Goal: Task Accomplishment & Management: Manage account settings

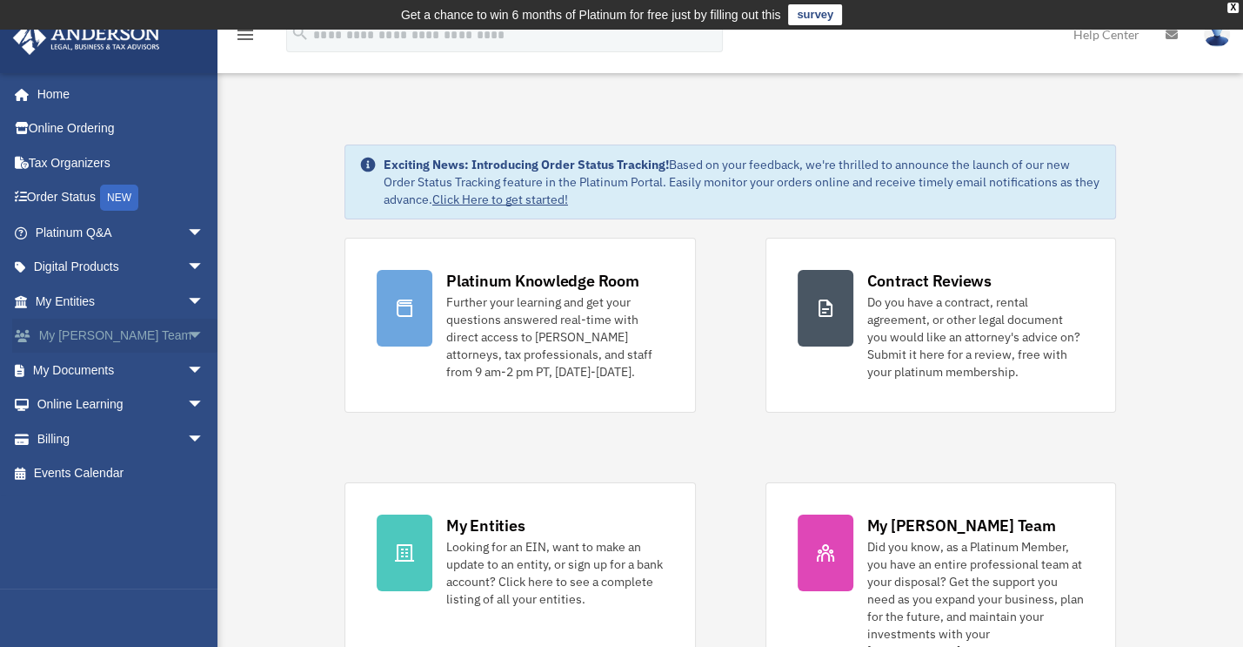
click at [187, 338] on span "arrow_drop_down" at bounding box center [204, 336] width 35 height 36
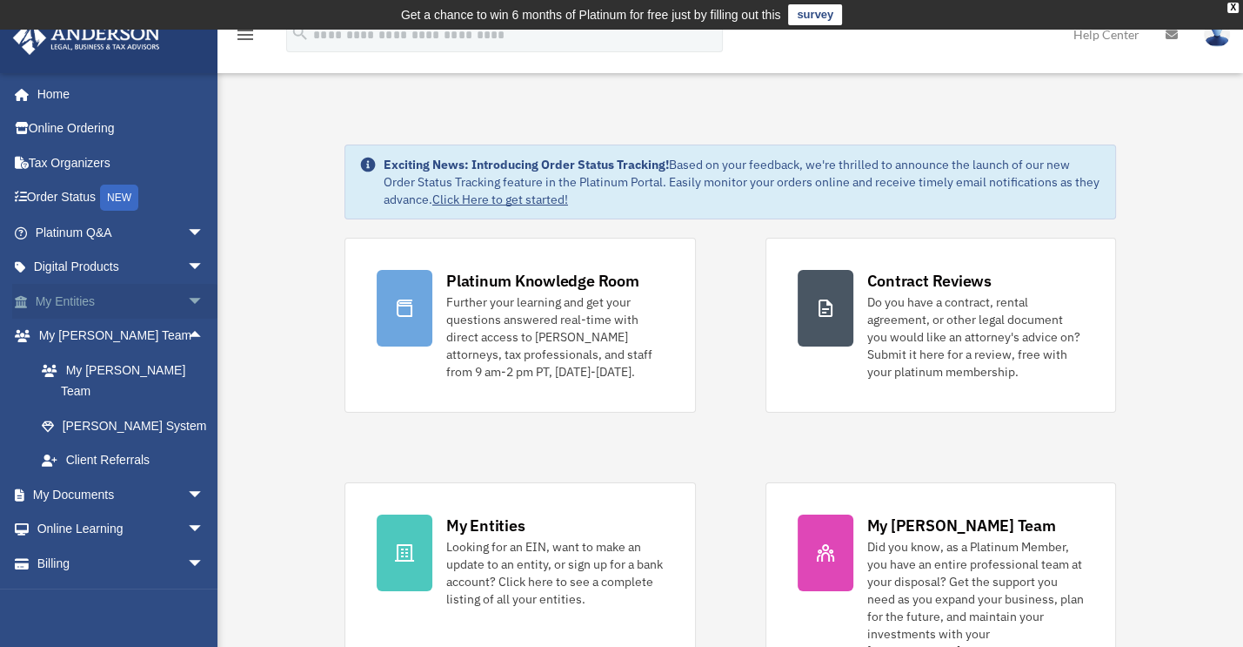
click at [187, 313] on span "arrow_drop_down" at bounding box center [204, 302] width 35 height 36
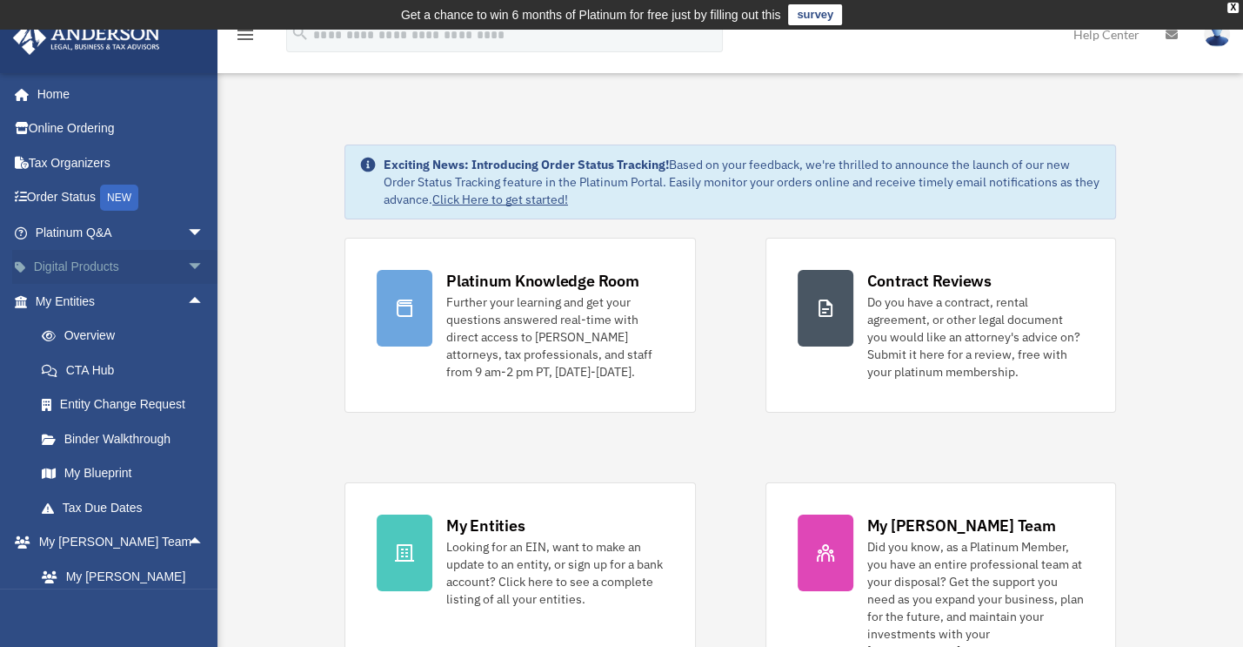
click at [187, 266] on span "arrow_drop_down" at bounding box center [204, 268] width 35 height 36
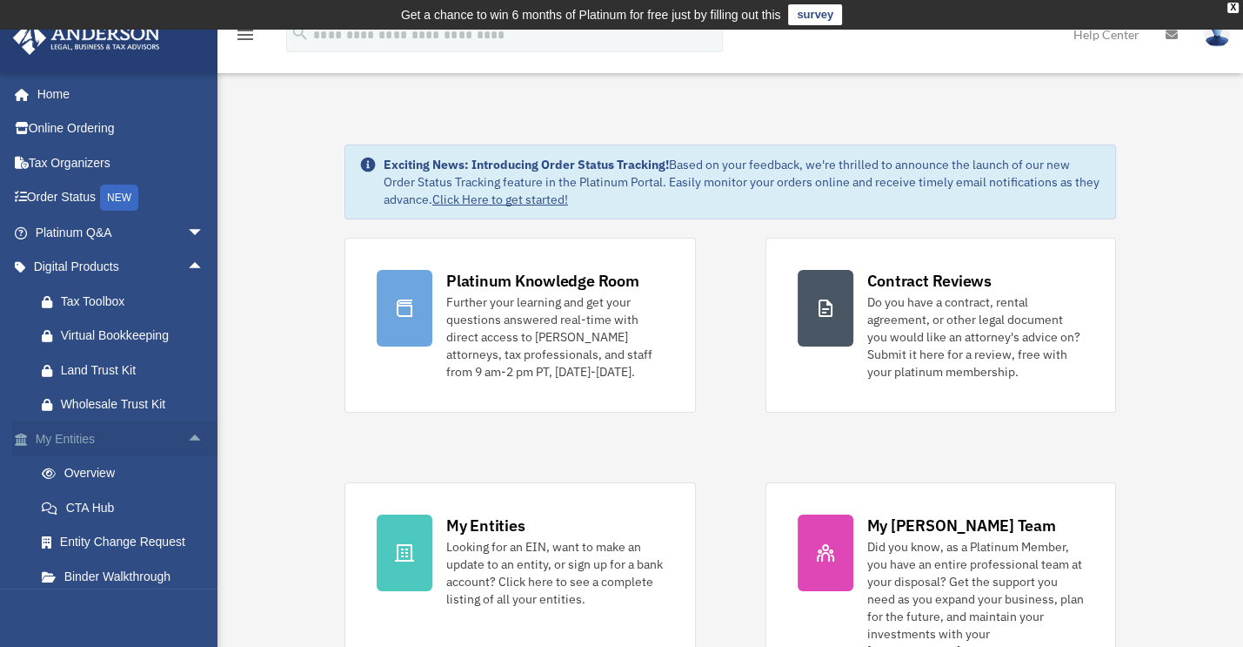
click at [187, 449] on span "arrow_drop_up" at bounding box center [204, 439] width 35 height 36
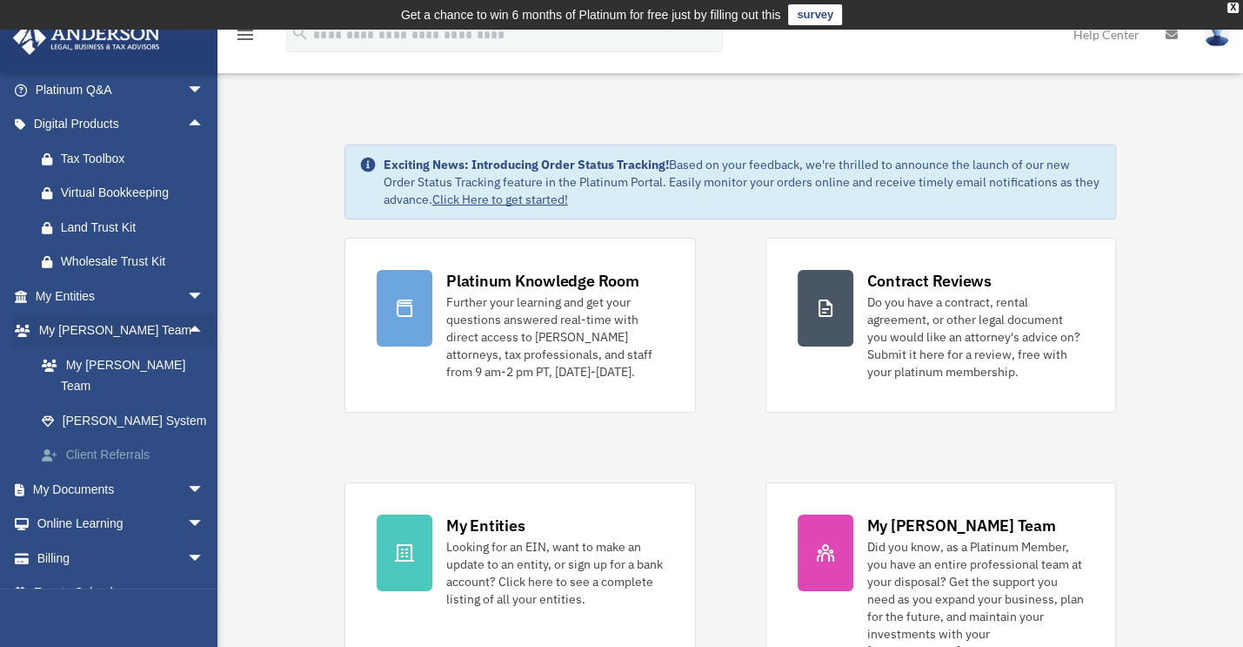
scroll to position [146, 0]
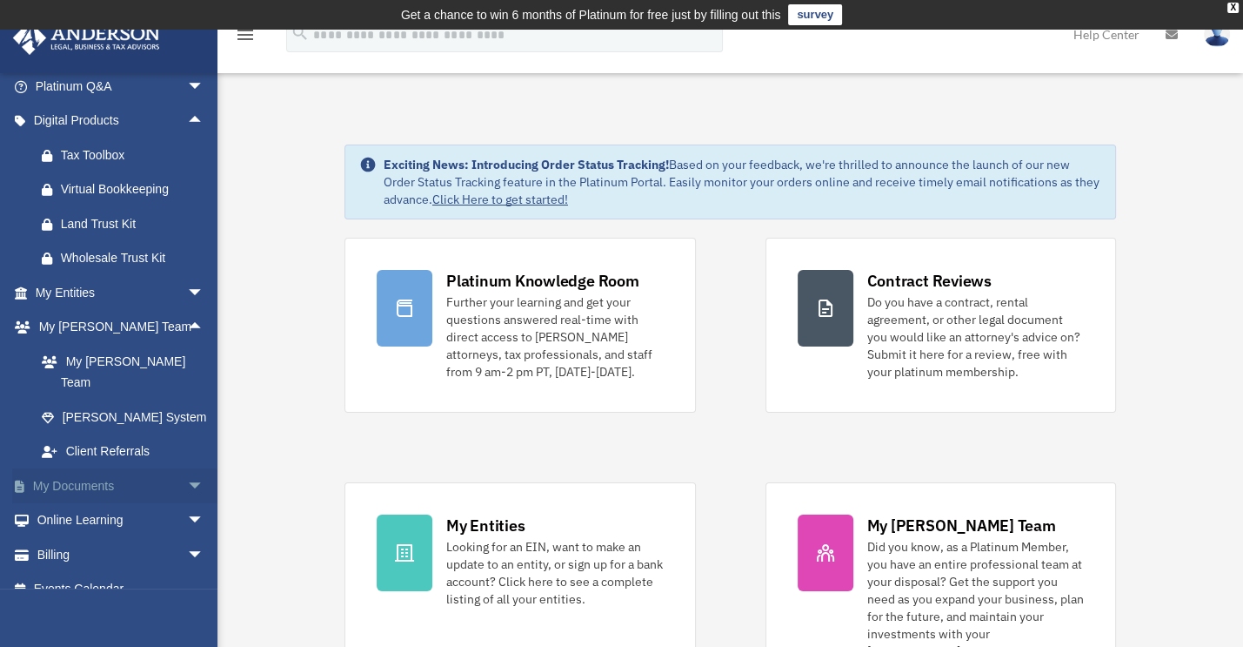
click at [187, 468] on span "arrow_drop_down" at bounding box center [204, 486] width 35 height 36
click at [72, 503] on link "Box" at bounding box center [127, 520] width 206 height 35
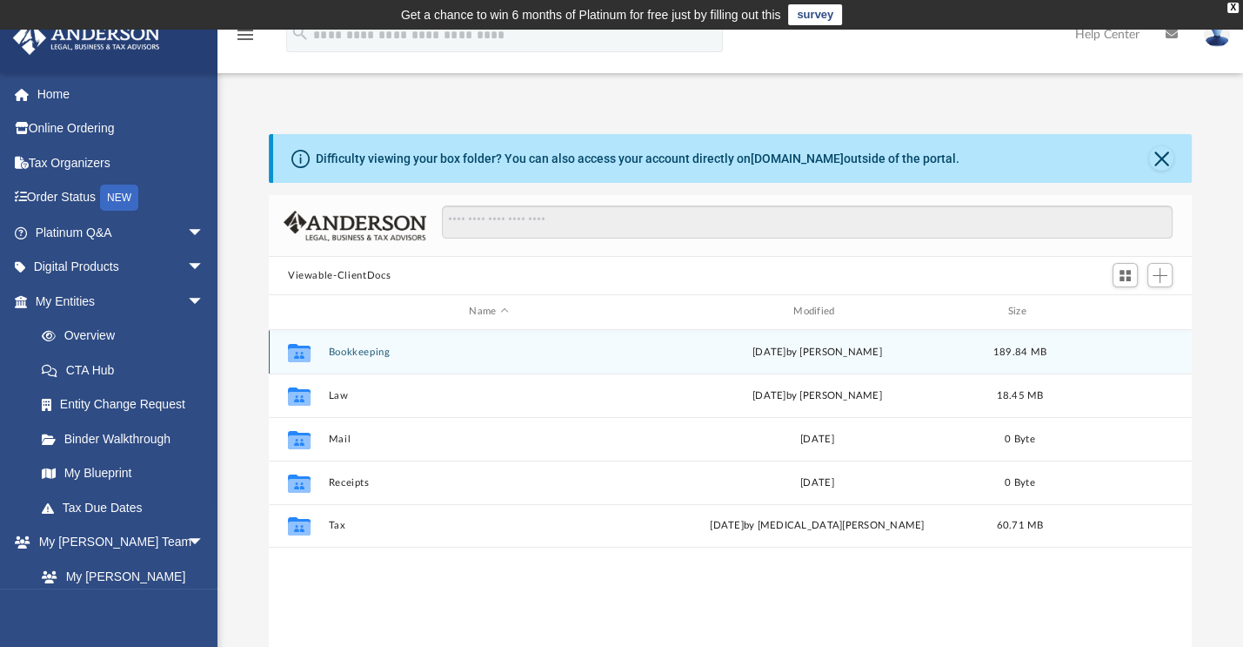
scroll to position [382, 909]
click at [351, 356] on button "Bookkeeping" at bounding box center [488, 351] width 321 height 11
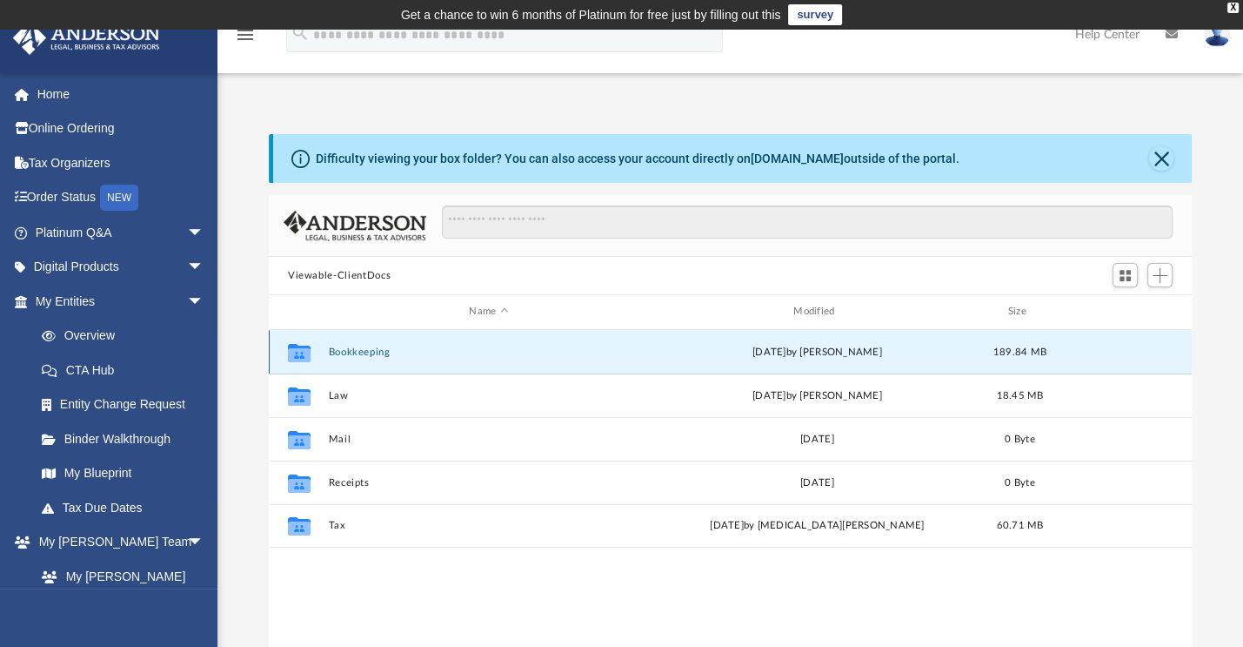
click at [351, 355] on button "Bookkeeping" at bounding box center [488, 351] width 321 height 11
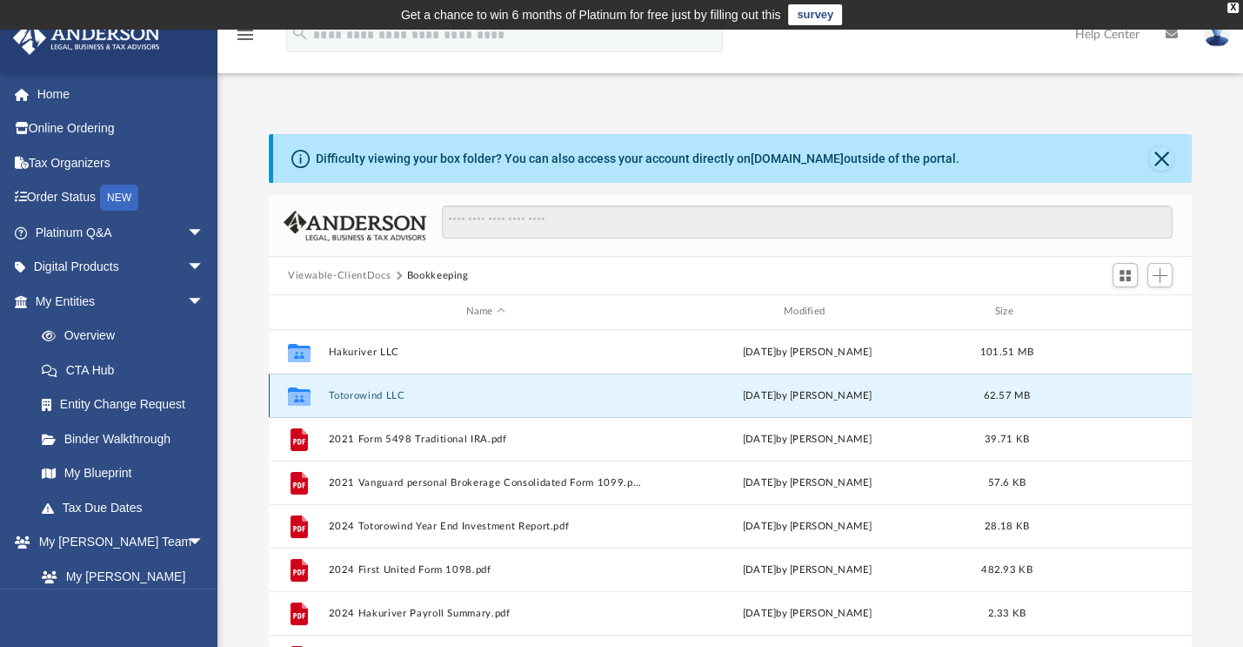
click at [392, 390] on button "Totorowind LLC" at bounding box center [485, 395] width 314 height 11
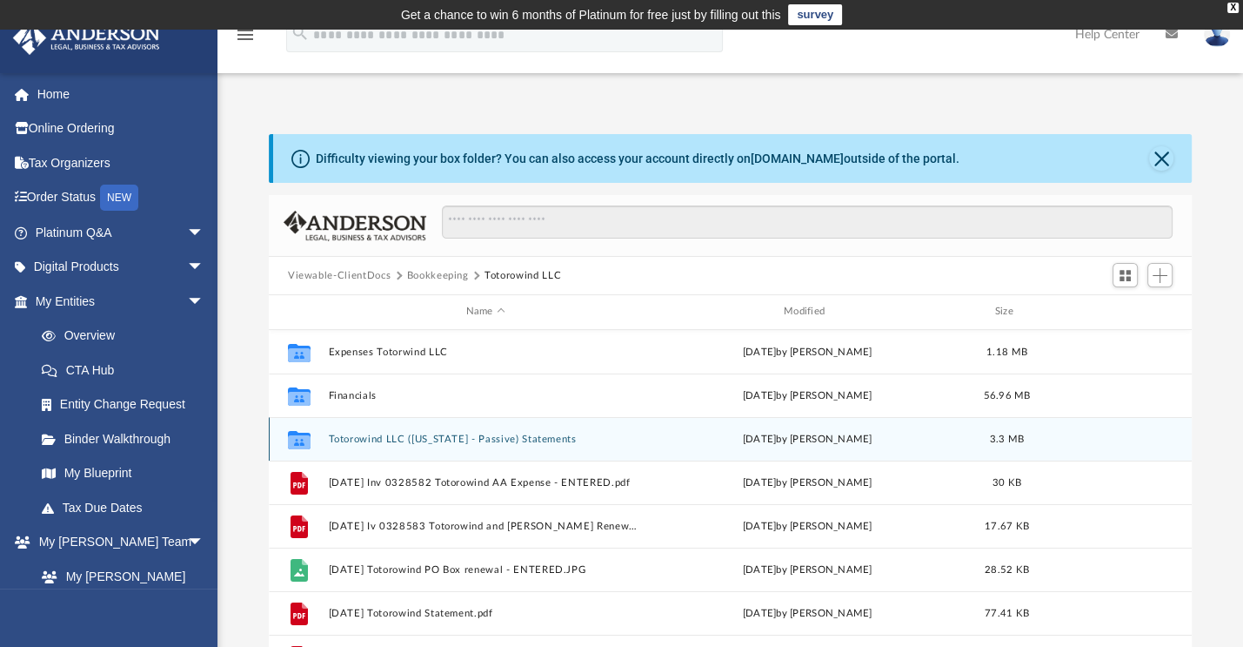
click at [452, 444] on button "Totorowind LLC (Wyoming - Passive) Statements" at bounding box center [485, 438] width 314 height 11
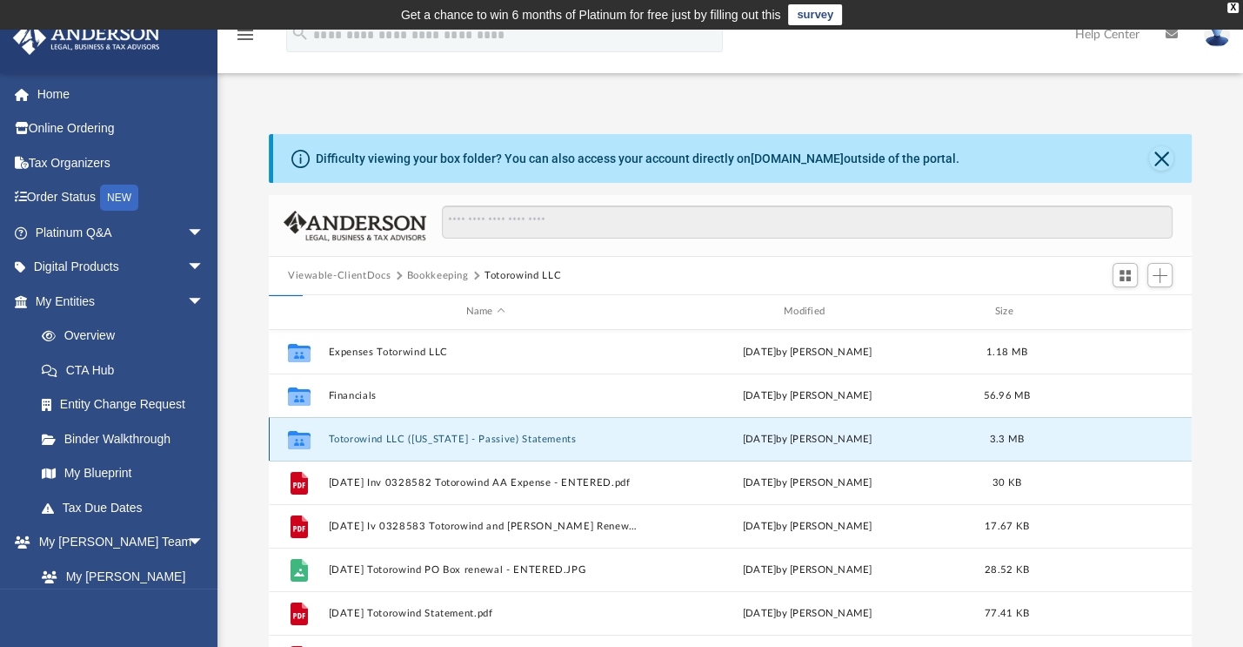
click at [452, 444] on button "Totorowind LLC (Wyoming - Passive) Statements" at bounding box center [485, 438] width 314 height 11
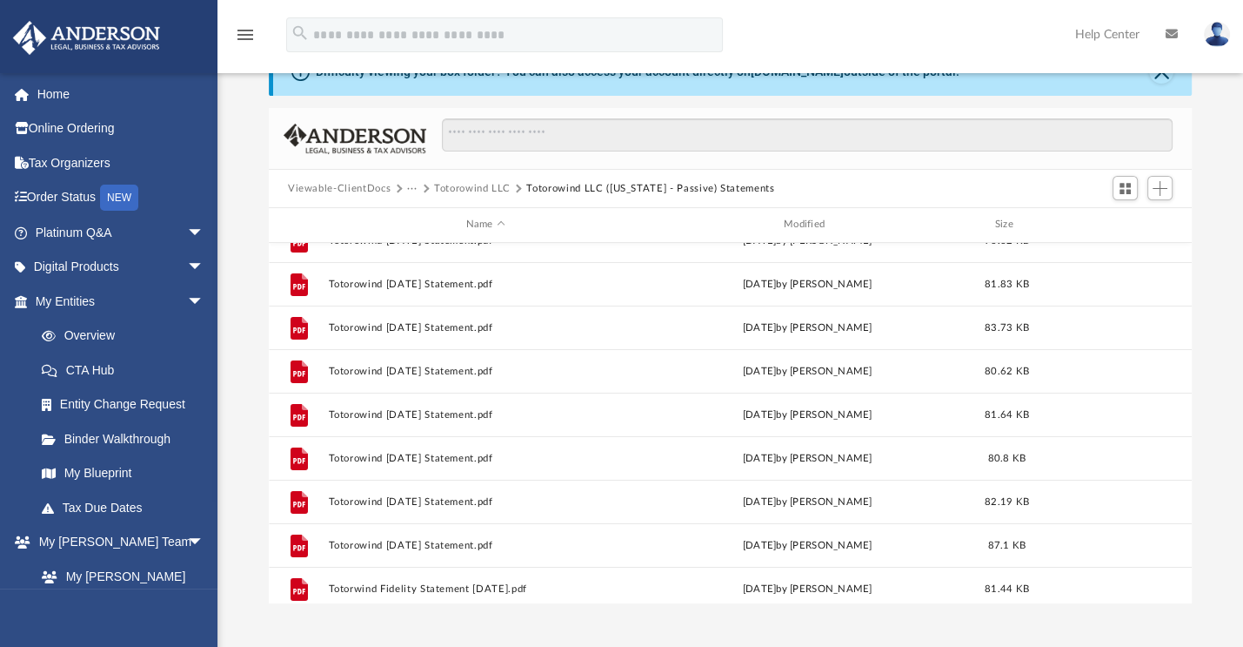
scroll to position [348, 0]
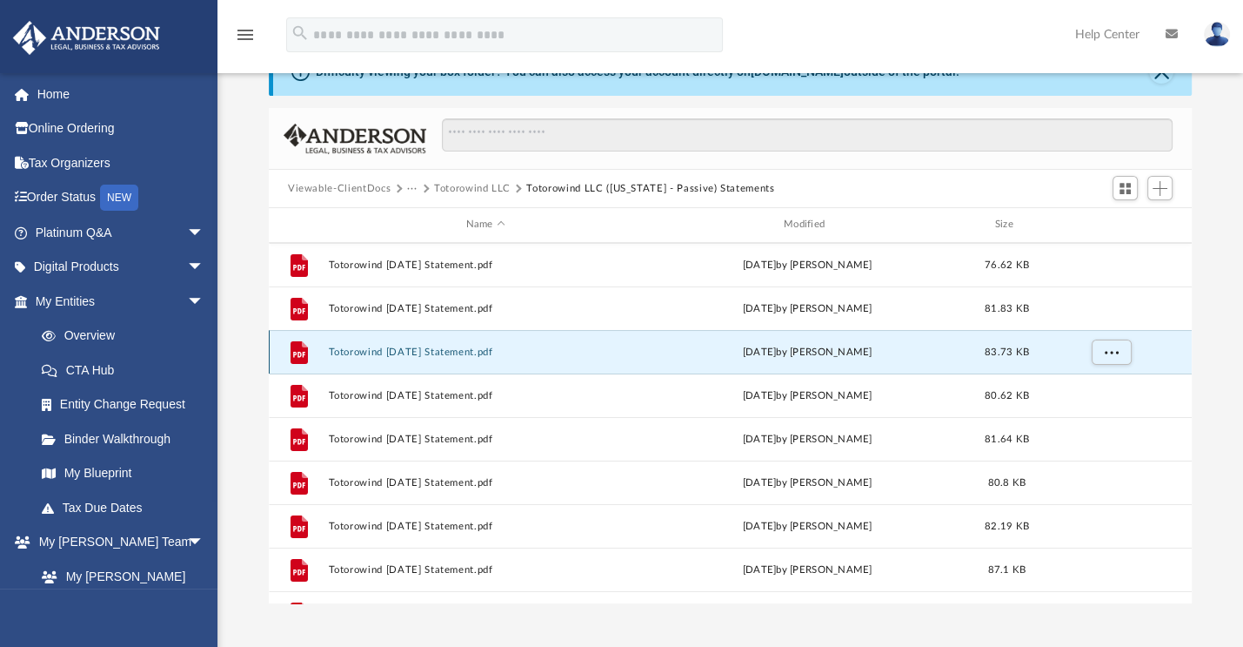
click at [428, 352] on button "Totorowind 2021-01-31 Statement.pdf" at bounding box center [485, 351] width 314 height 11
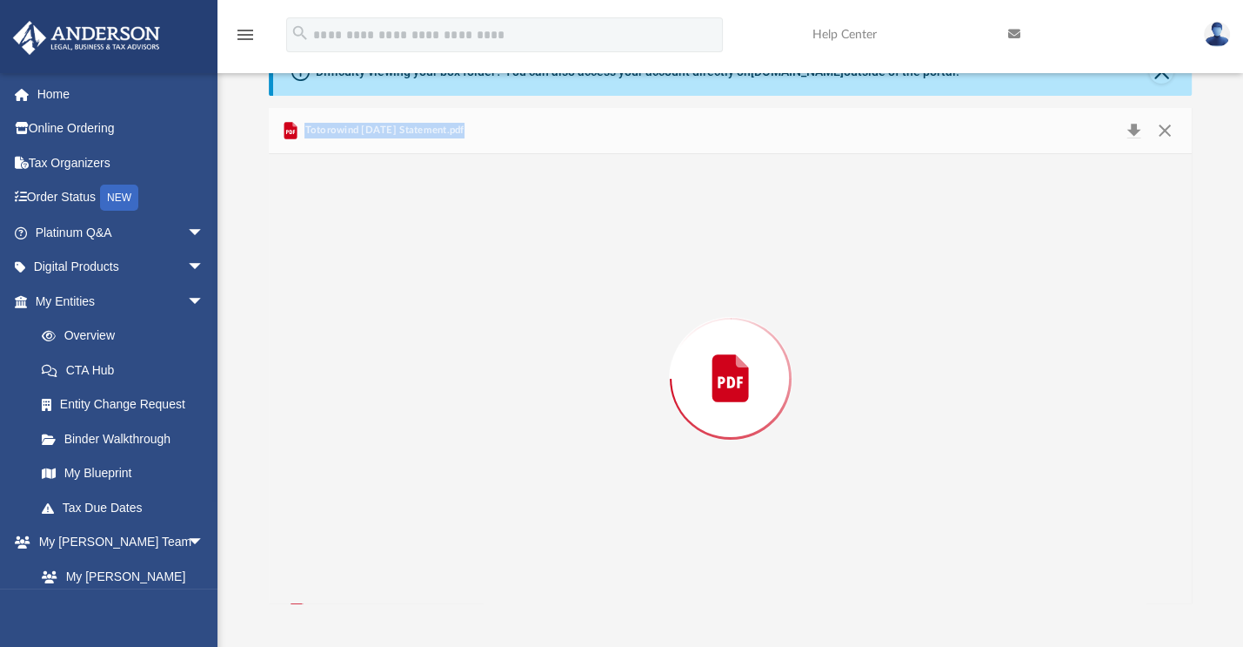
click at [428, 352] on div "Preview" at bounding box center [730, 378] width 923 height 449
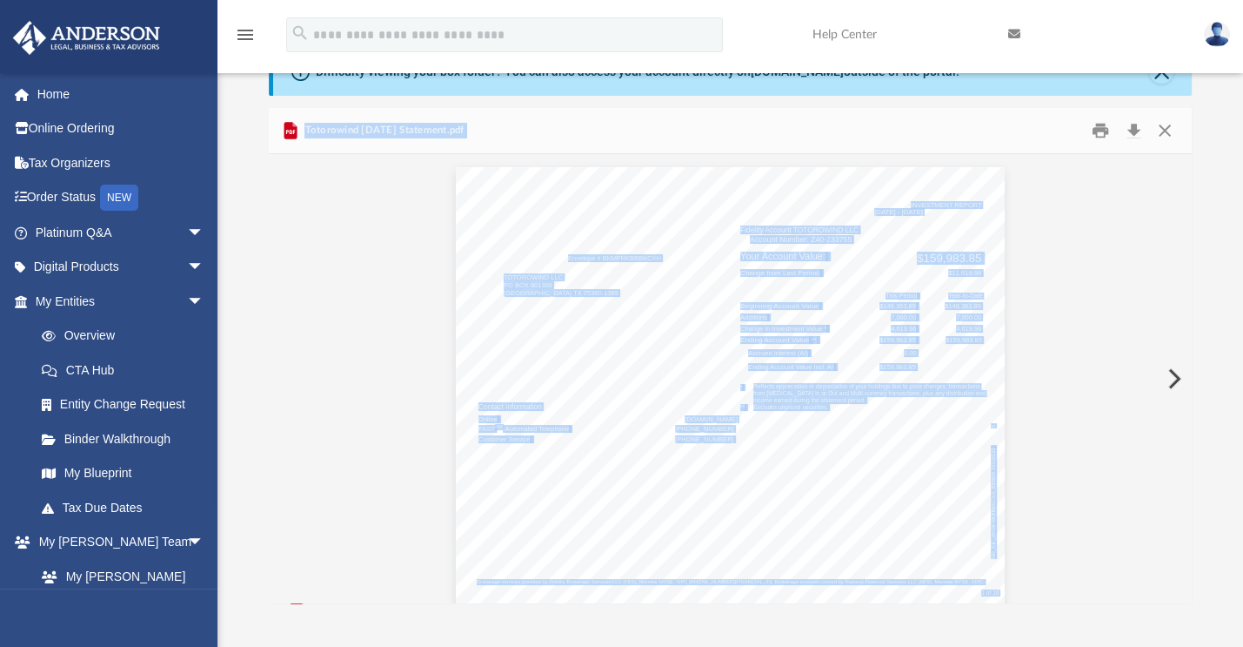
click at [1170, 383] on button "Preview" at bounding box center [1173, 378] width 38 height 49
click at [1170, 382] on button "Preview" at bounding box center [1173, 378] width 38 height 49
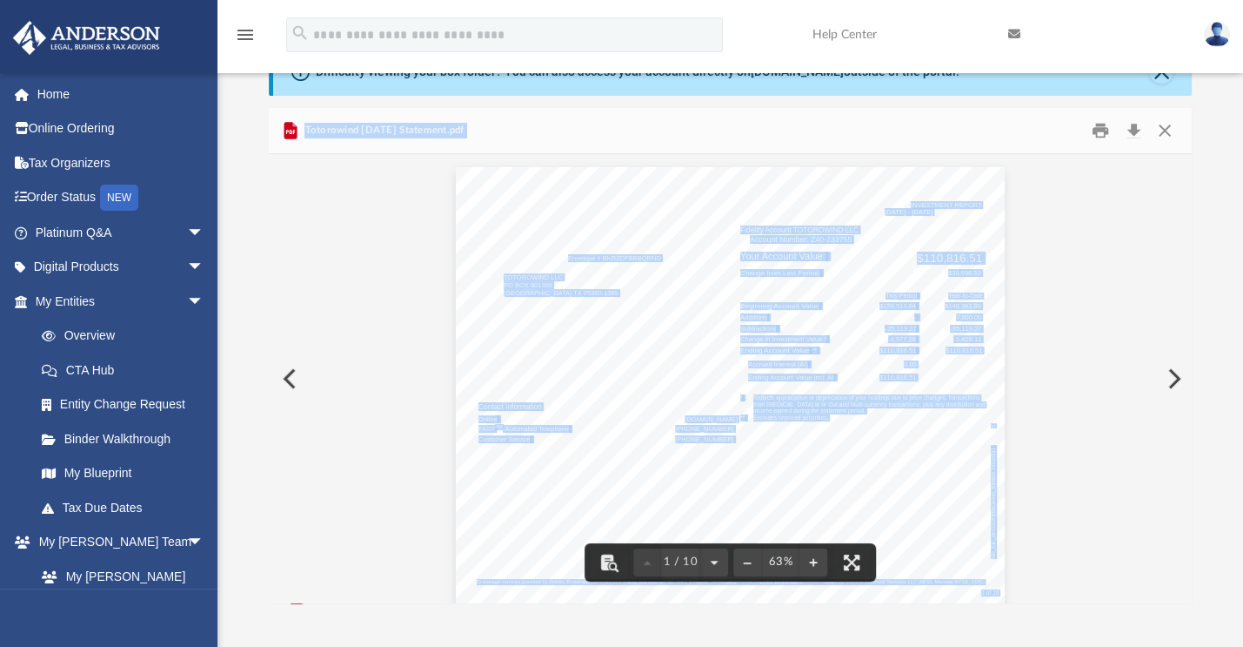
click at [1169, 385] on button "Preview" at bounding box center [1173, 378] width 38 height 49
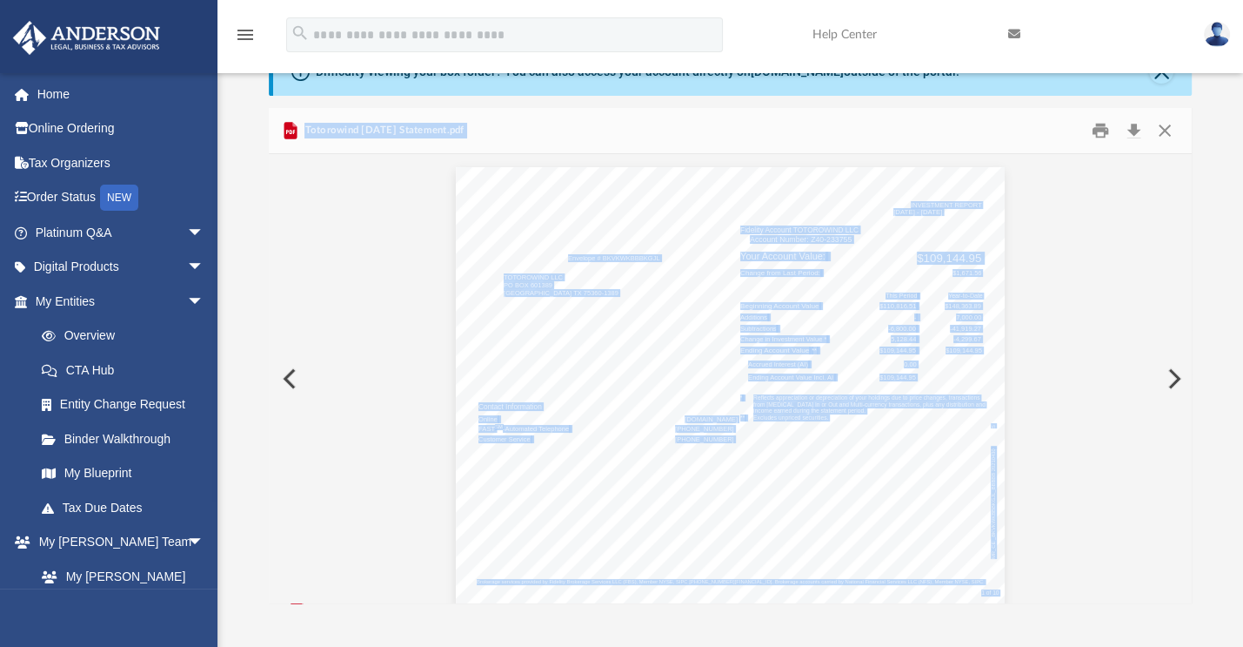
click at [1168, 377] on button "Preview" at bounding box center [1173, 378] width 38 height 49
click at [1176, 382] on button "Preview" at bounding box center [1173, 378] width 38 height 49
click at [1169, 380] on button "Preview" at bounding box center [1173, 378] width 38 height 49
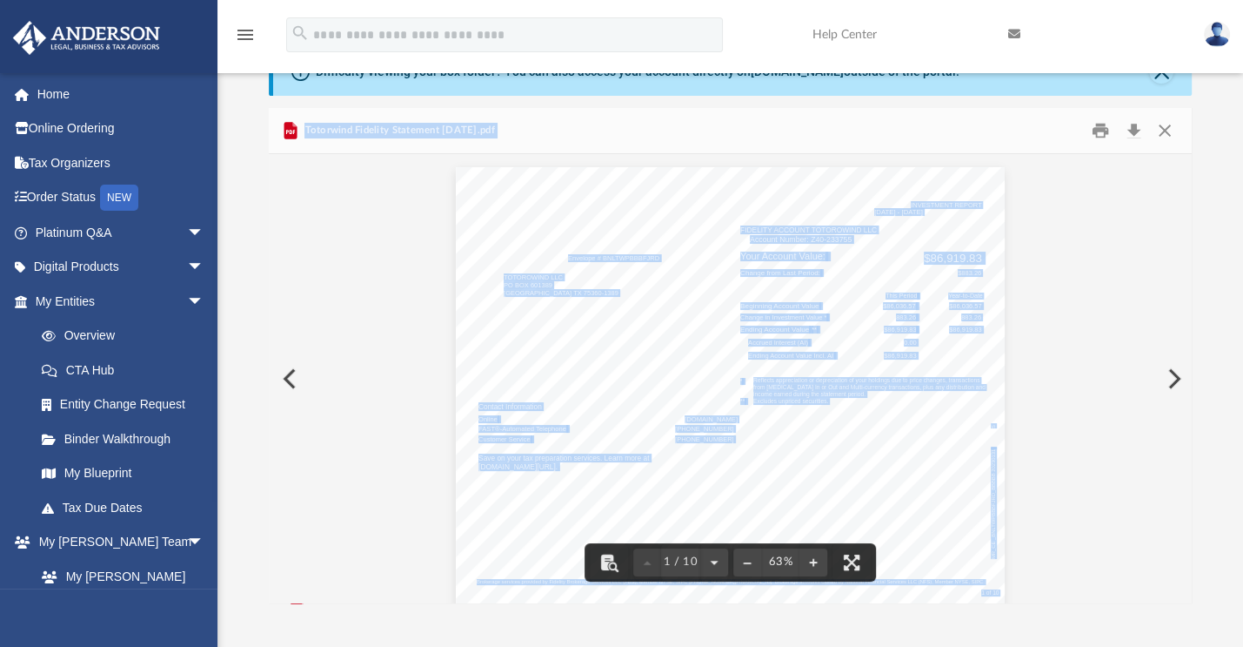
click at [1169, 384] on button "Preview" at bounding box center [1173, 378] width 38 height 49
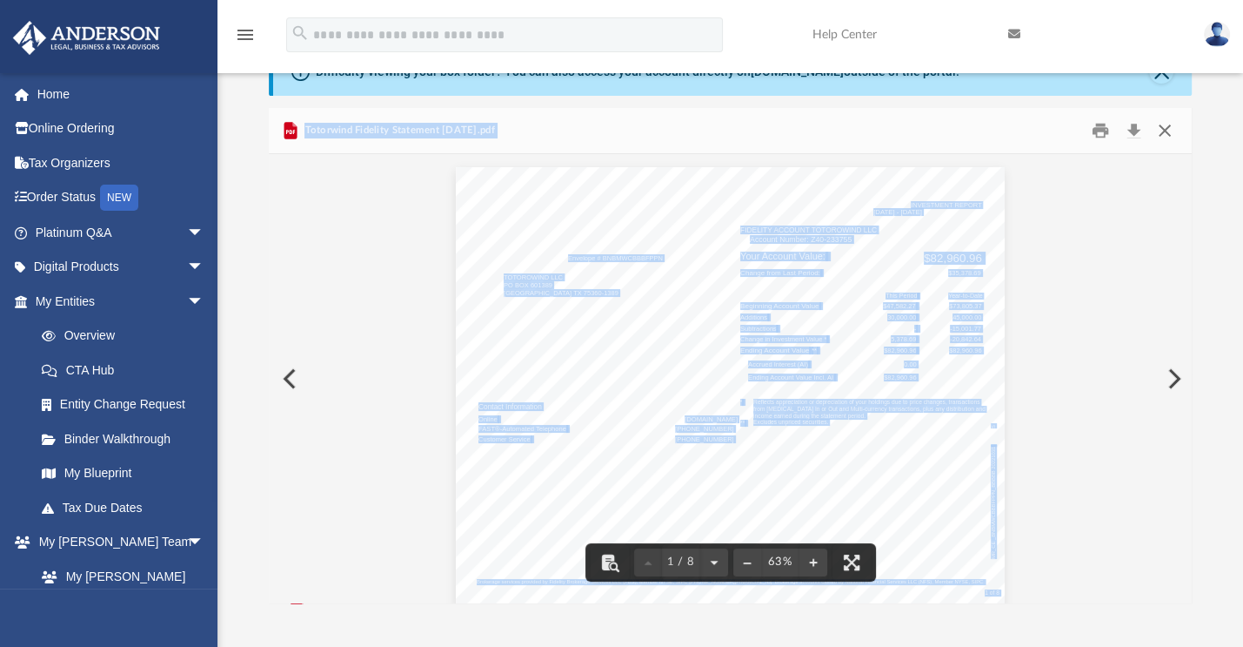
click at [1164, 138] on button "Close" at bounding box center [1164, 130] width 31 height 27
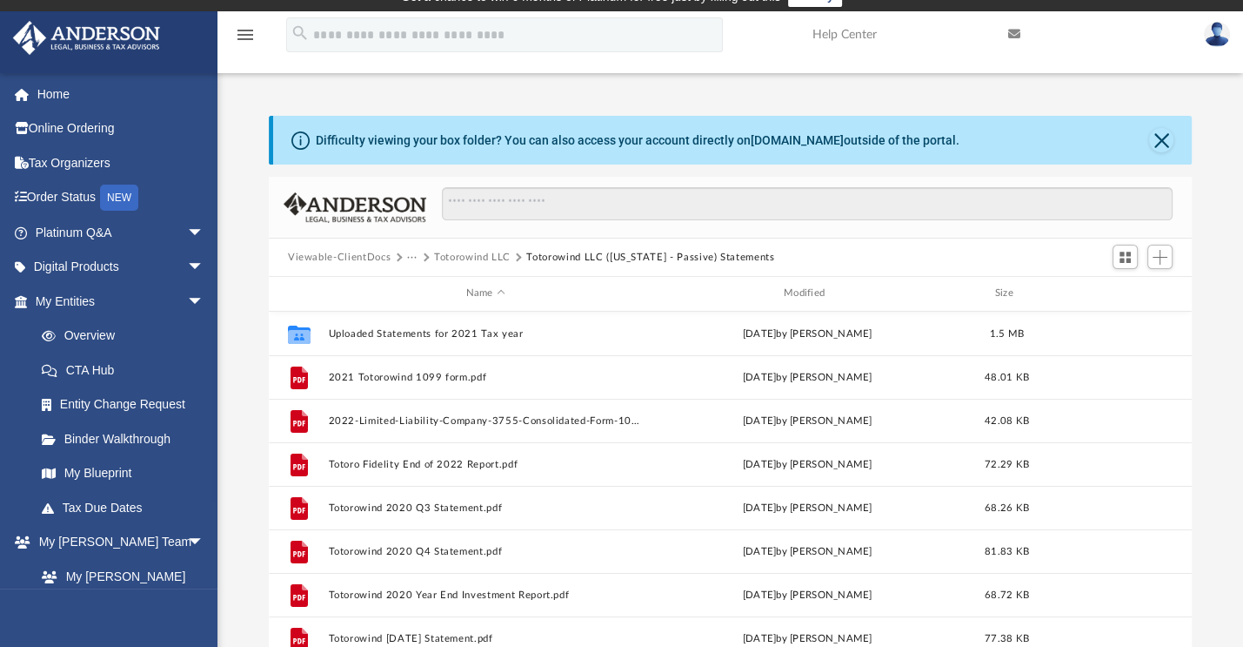
scroll to position [0, 0]
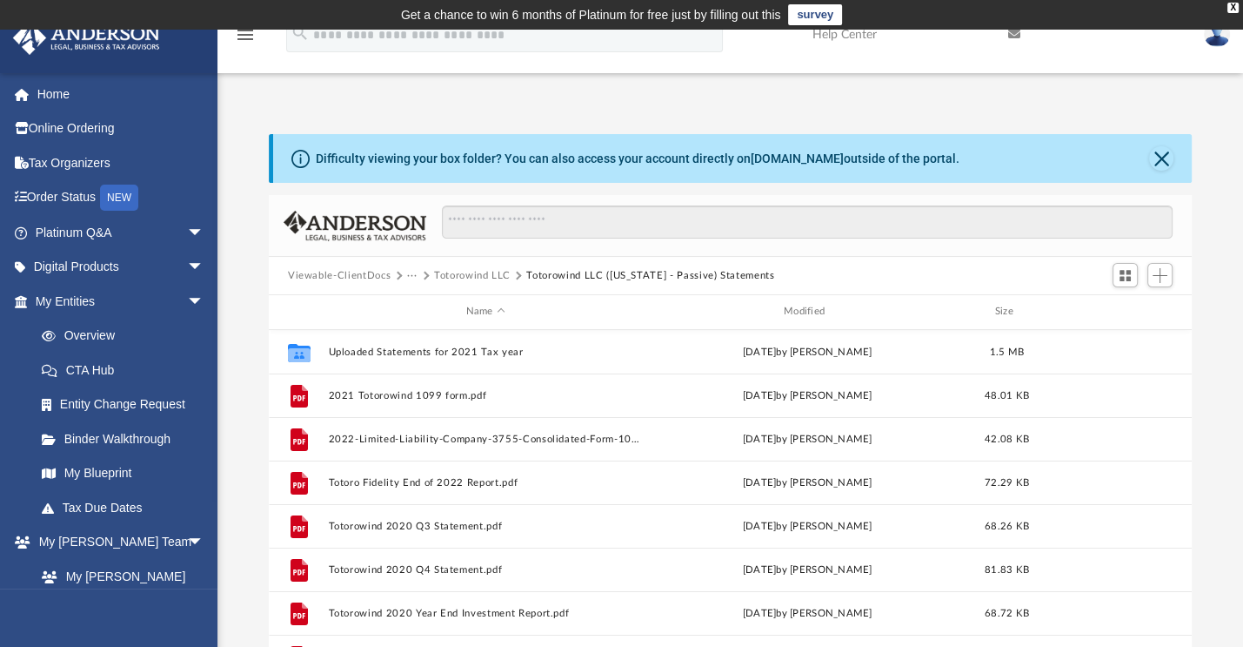
click at [559, 274] on button "Totorowind LLC (Wyoming - Passive) Statements" at bounding box center [650, 276] width 248 height 16
click at [491, 262] on div "Viewable-ClientDocs ··· Totorowind LLC Totorowind LLC (Wyoming - Passive) State…" at bounding box center [730, 276] width 923 height 38
click at [497, 268] on button "Totorowind LLC" at bounding box center [472, 276] width 77 height 16
click at [494, 275] on button "Totorowind LLC" at bounding box center [472, 276] width 77 height 16
click at [493, 275] on button "Totorowind LLC" at bounding box center [472, 276] width 77 height 16
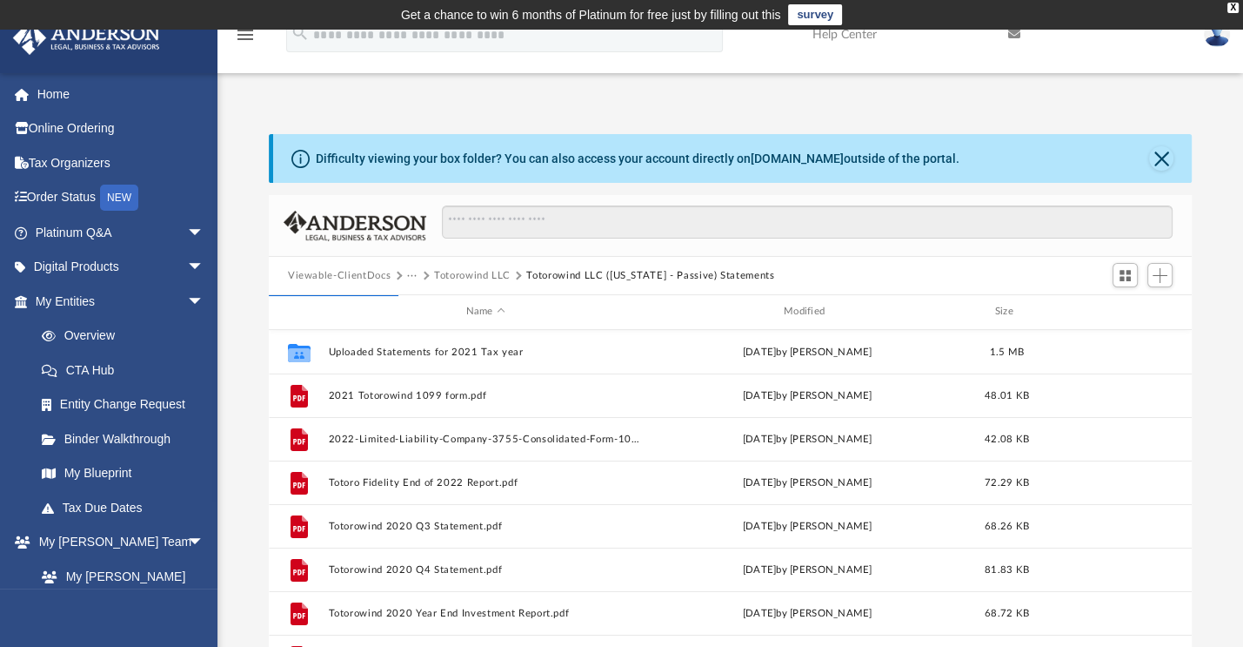
click at [493, 275] on button "Totorowind LLC" at bounding box center [472, 276] width 77 height 16
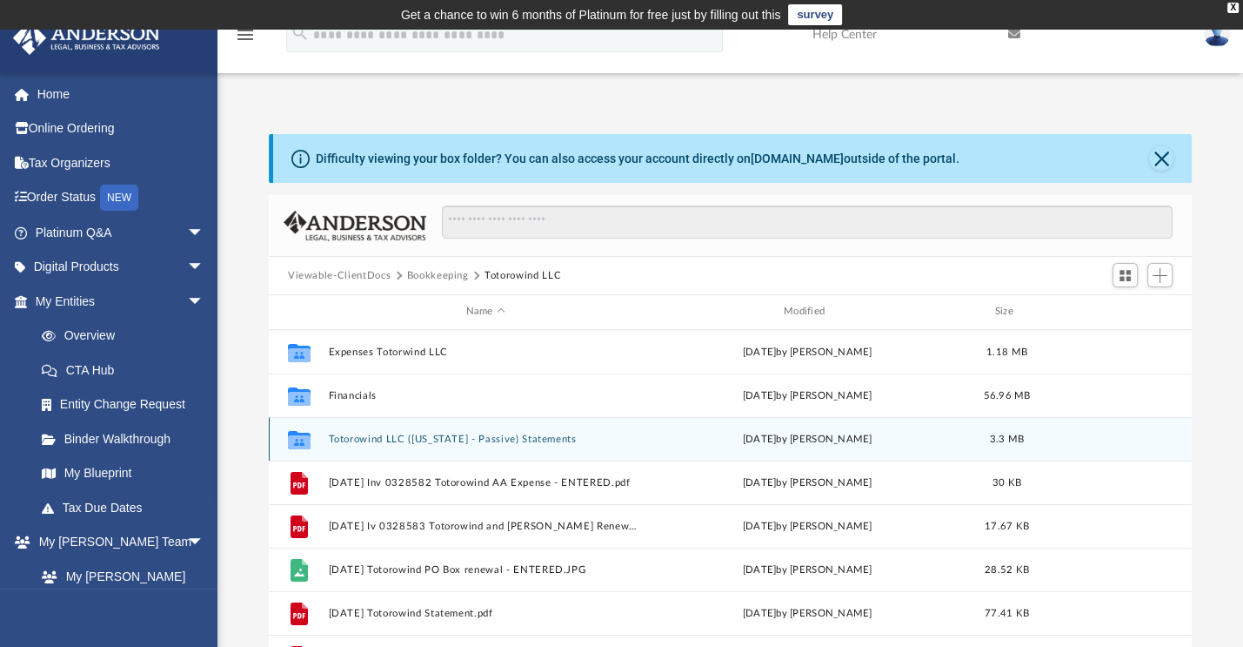
click at [476, 446] on div "Collaborated Folder Totorowind LLC (Wyoming - Passive) Statements Tue Jul 18 20…" at bounding box center [730, 439] width 923 height 44
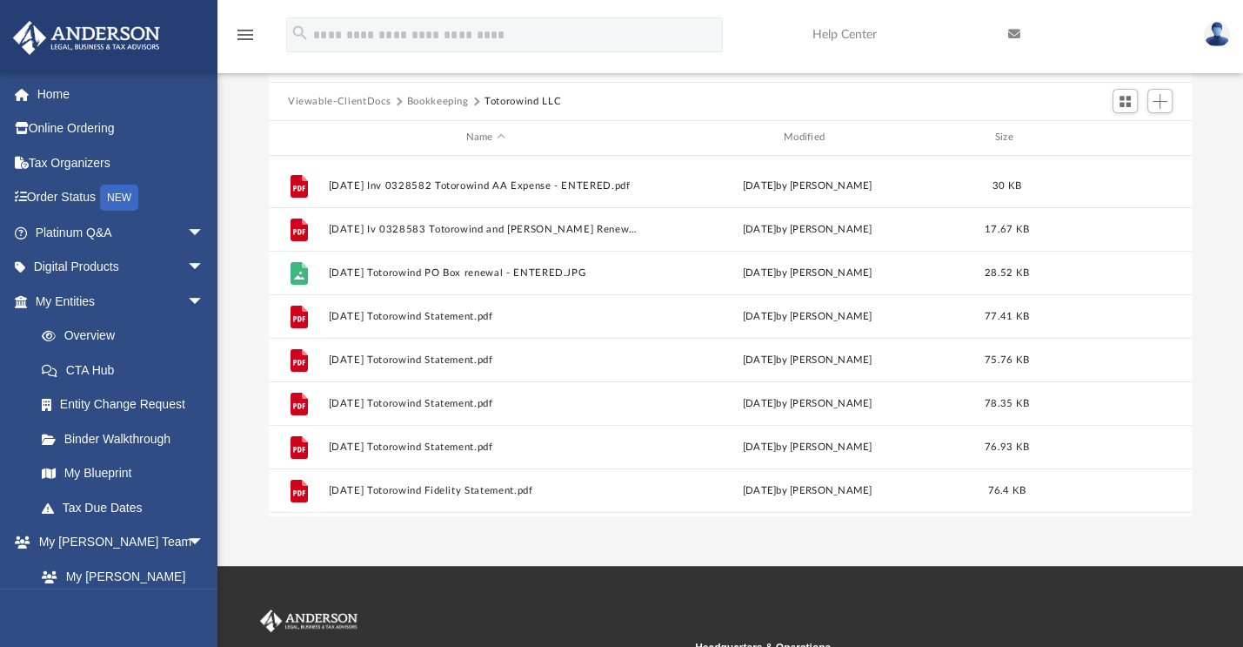
scroll to position [118, 0]
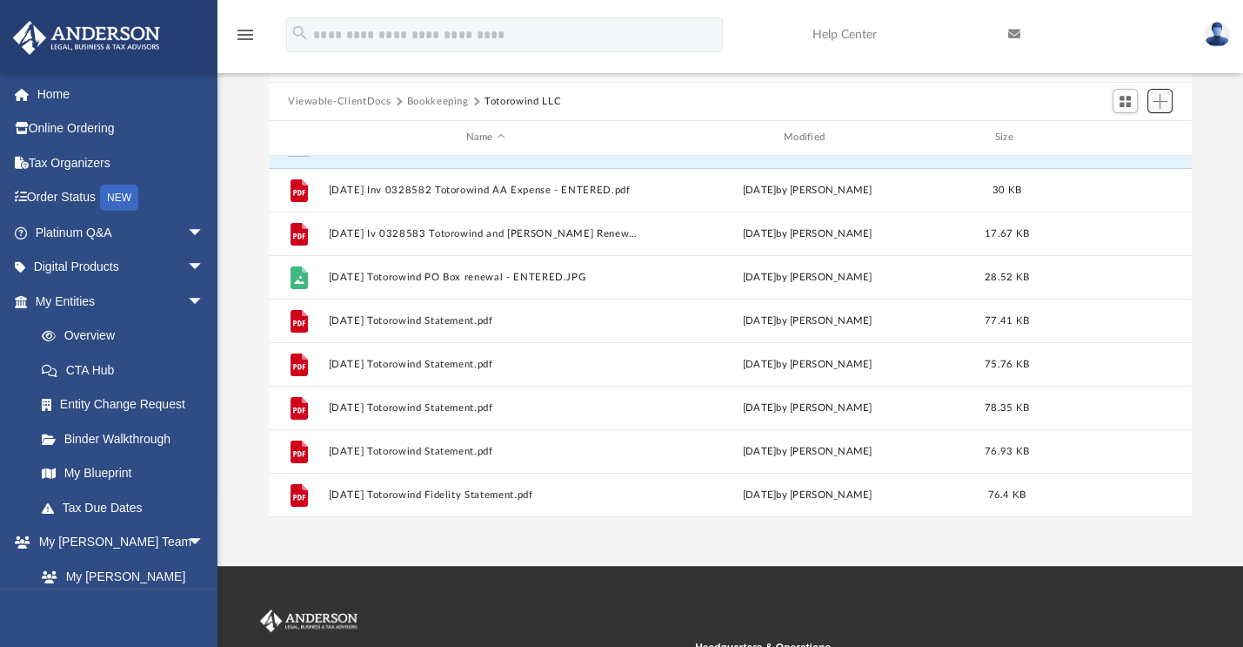
click at [1150, 111] on button "Add" at bounding box center [1161, 101] width 26 height 24
click at [1142, 137] on li "Upload" at bounding box center [1136, 136] width 56 height 18
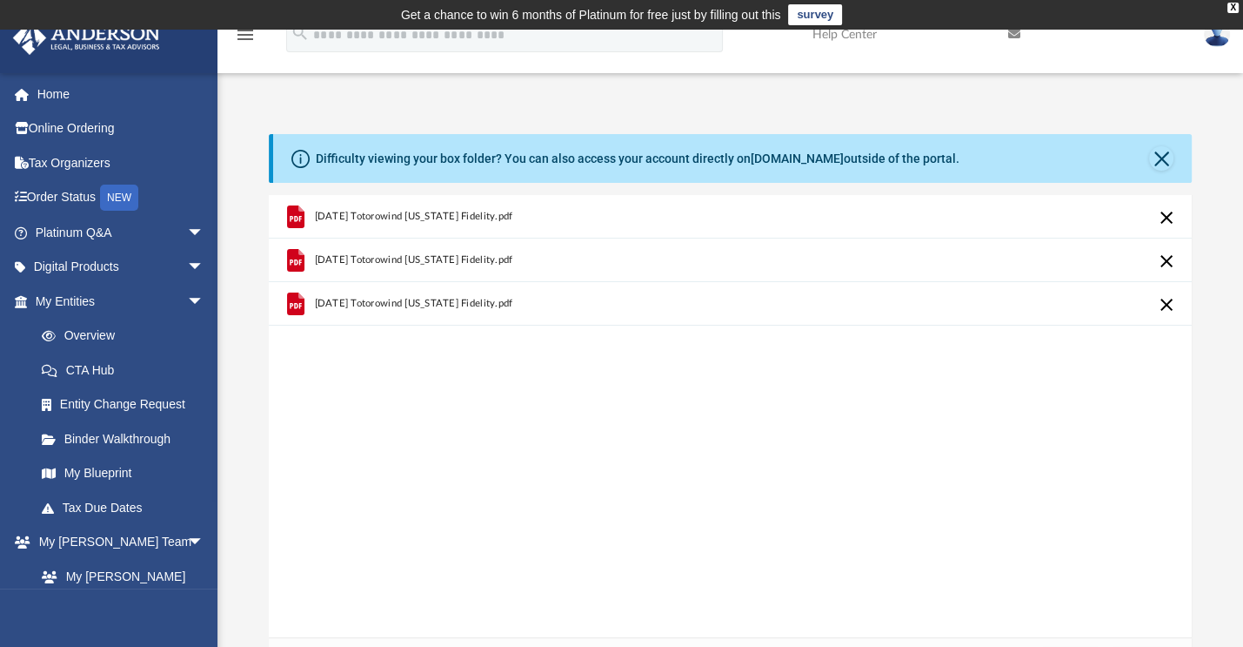
scroll to position [404, 0]
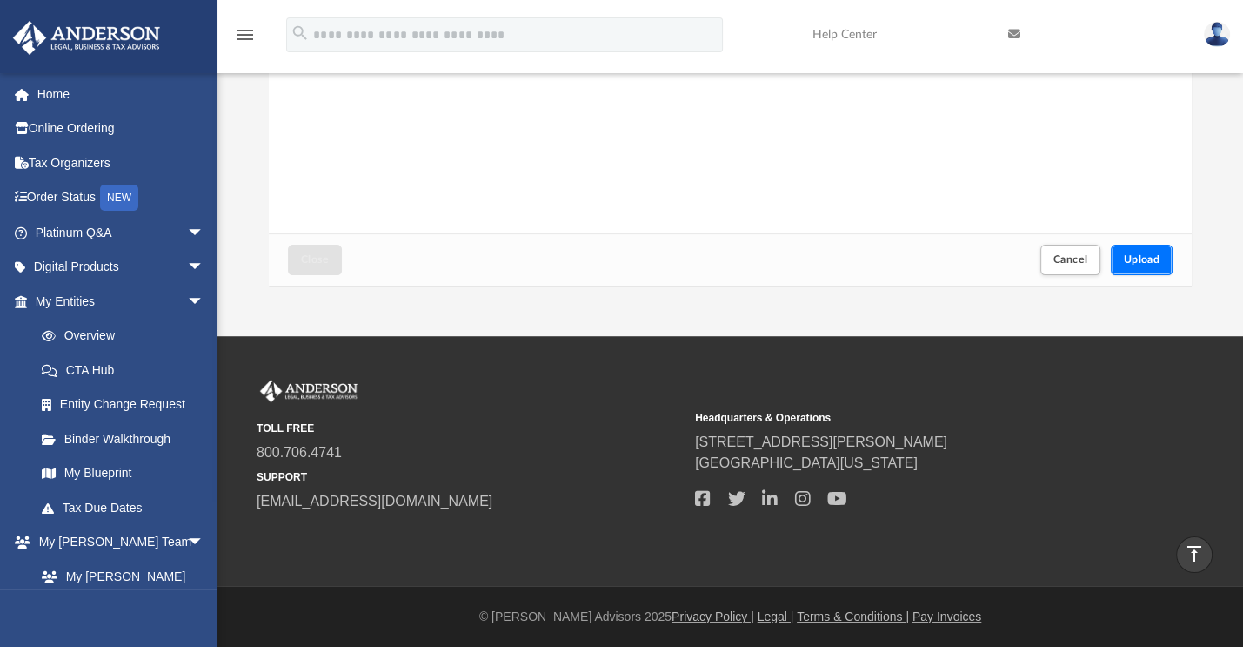
click at [1133, 267] on button "Upload" at bounding box center [1142, 260] width 63 height 30
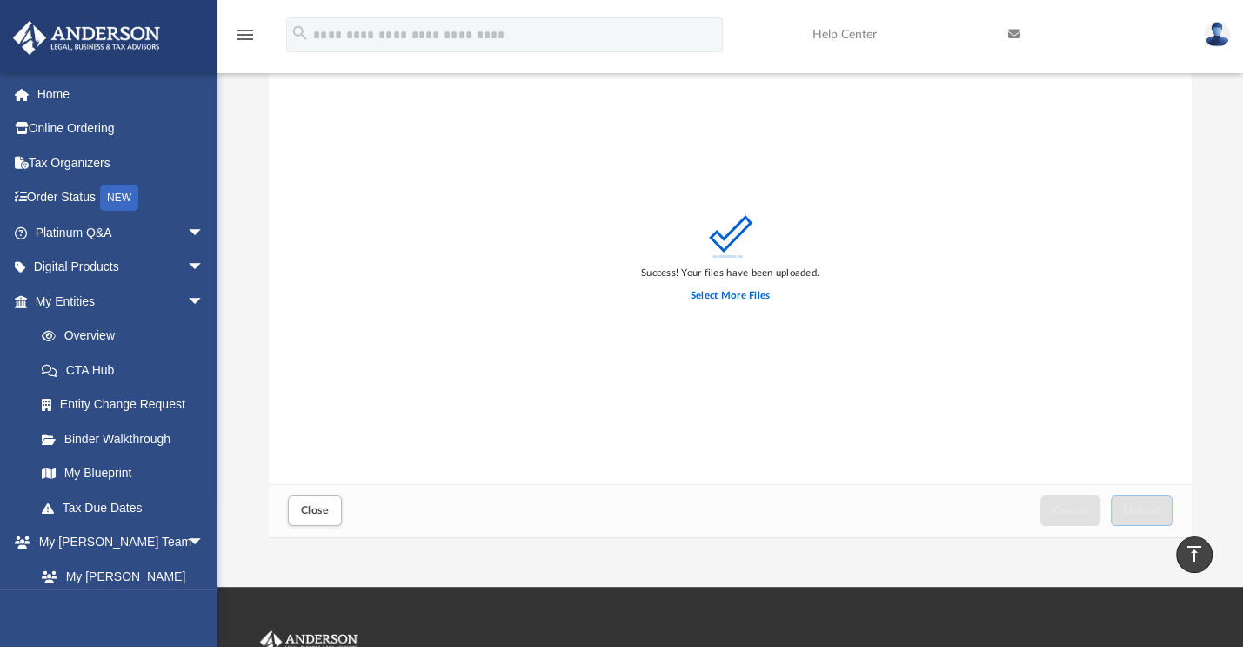
scroll to position [0, 0]
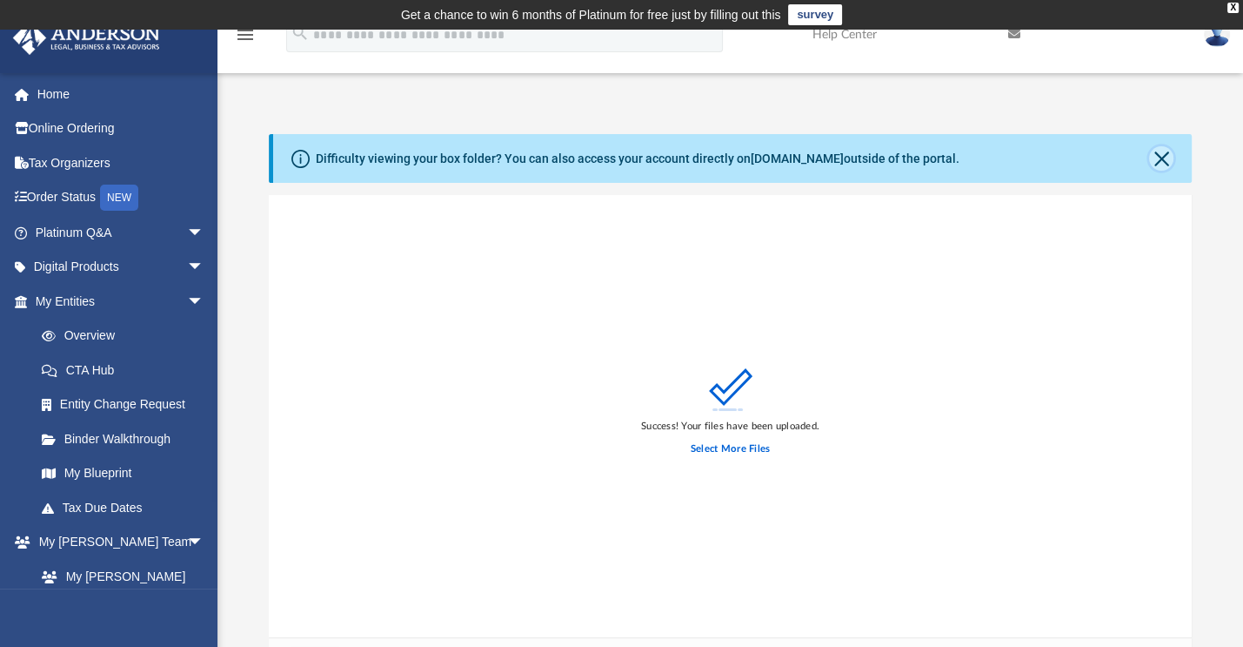
click at [1154, 161] on button "Close" at bounding box center [1161, 158] width 24 height 24
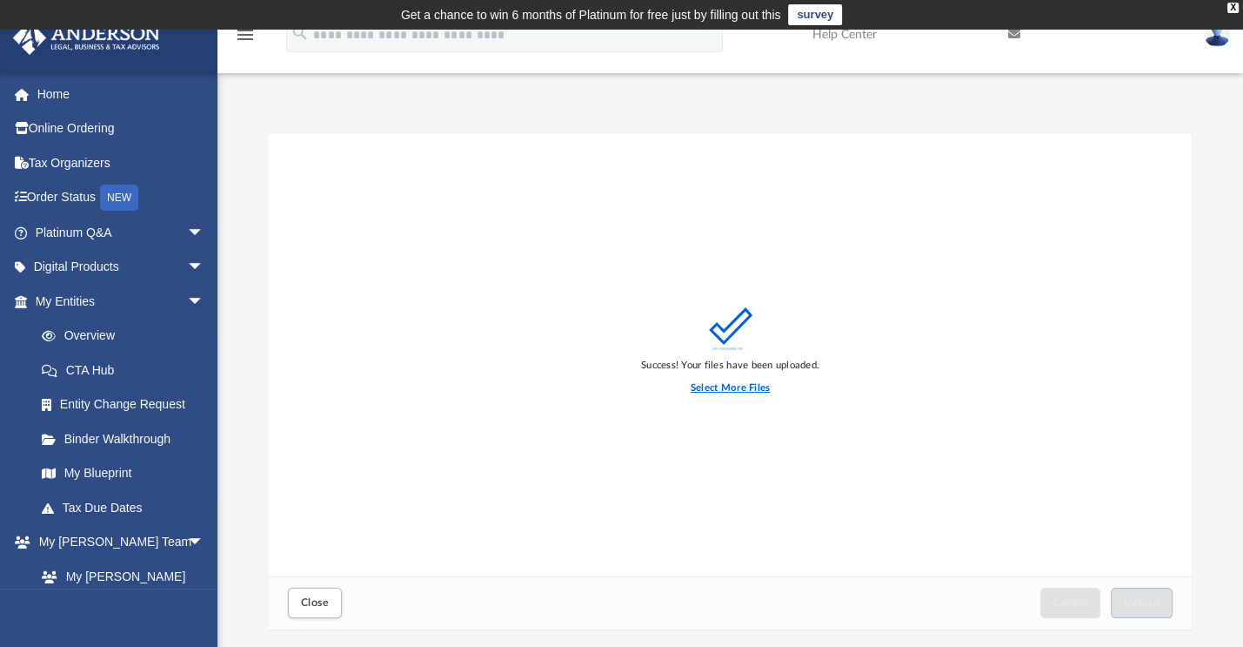
click at [698, 382] on label "Select More Files" at bounding box center [730, 388] width 79 height 16
click at [0, 0] on input "Select More Files" at bounding box center [0, 0] width 0 height 0
click at [318, 603] on span "Close" at bounding box center [315, 602] width 28 height 10
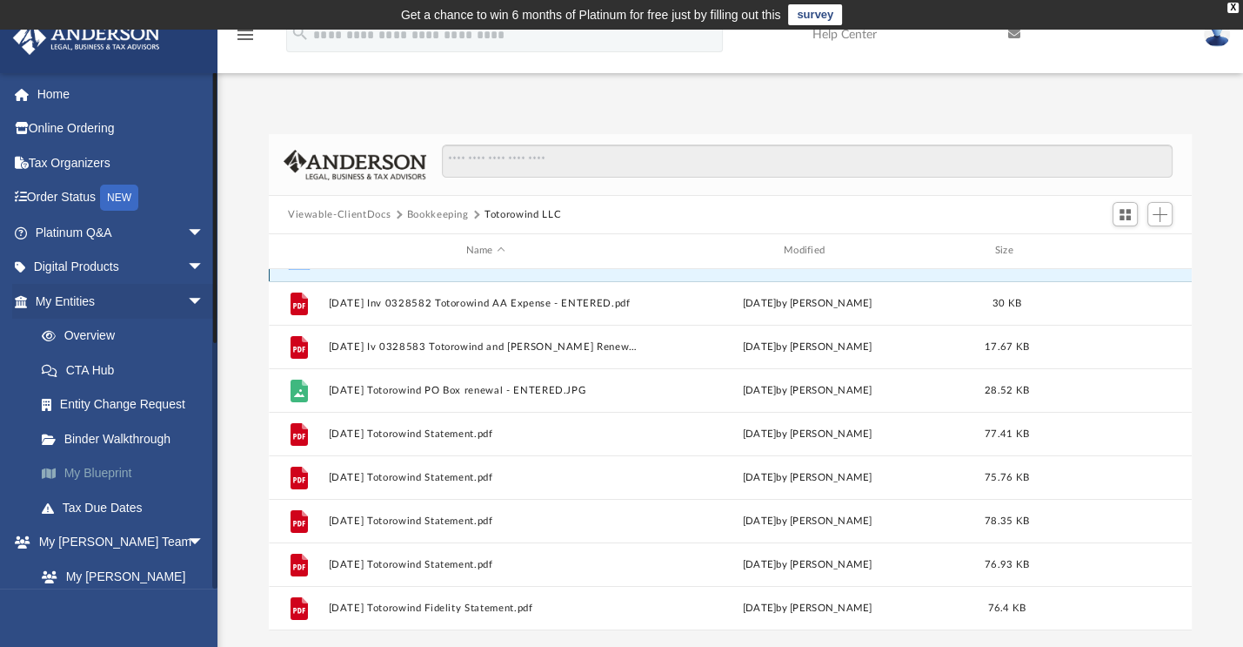
scroll to position [87, 0]
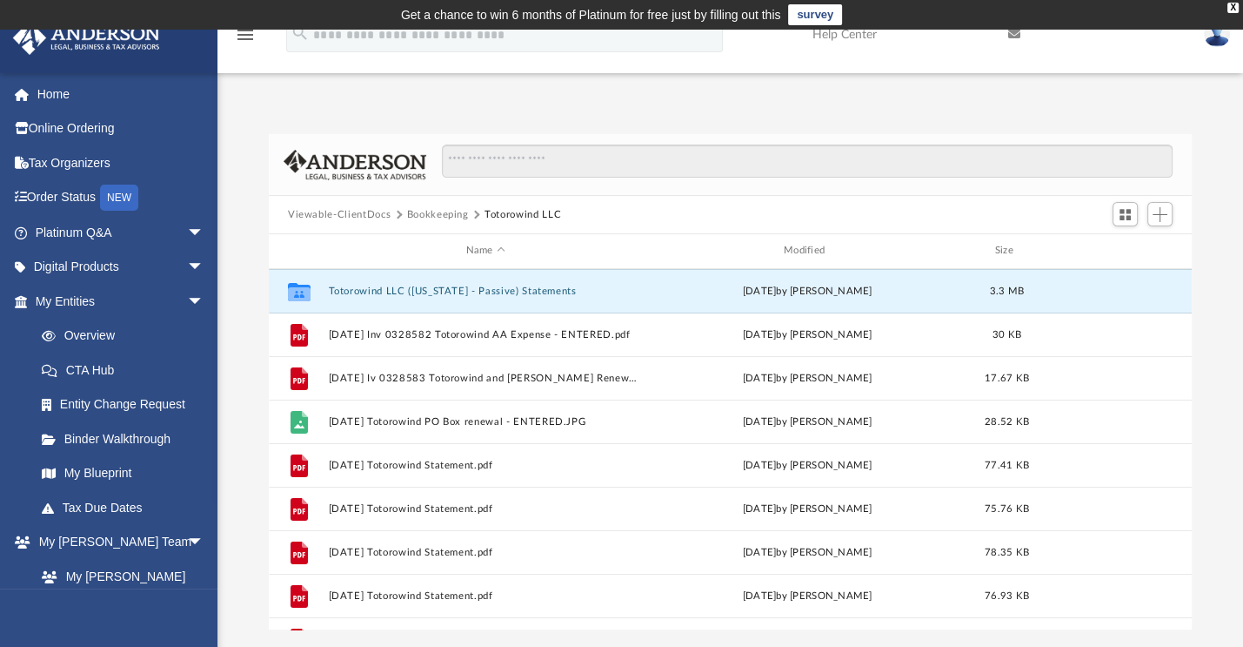
click at [447, 215] on button "Bookkeeping" at bounding box center [438, 215] width 62 height 16
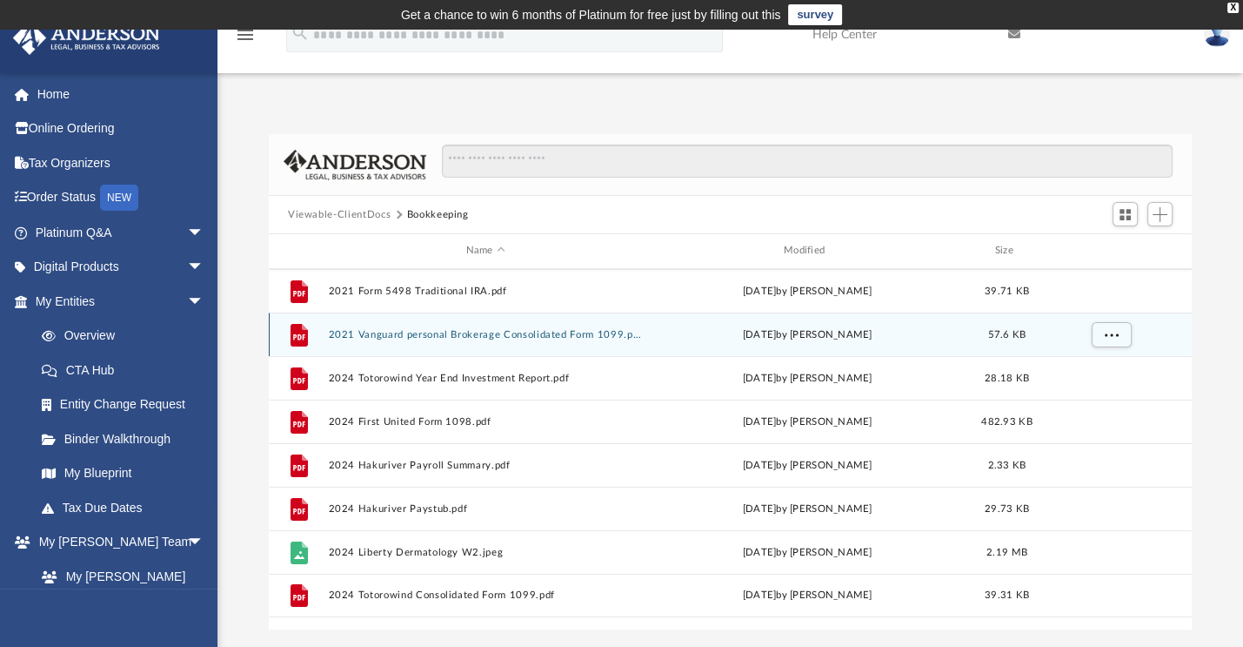
scroll to position [0, 0]
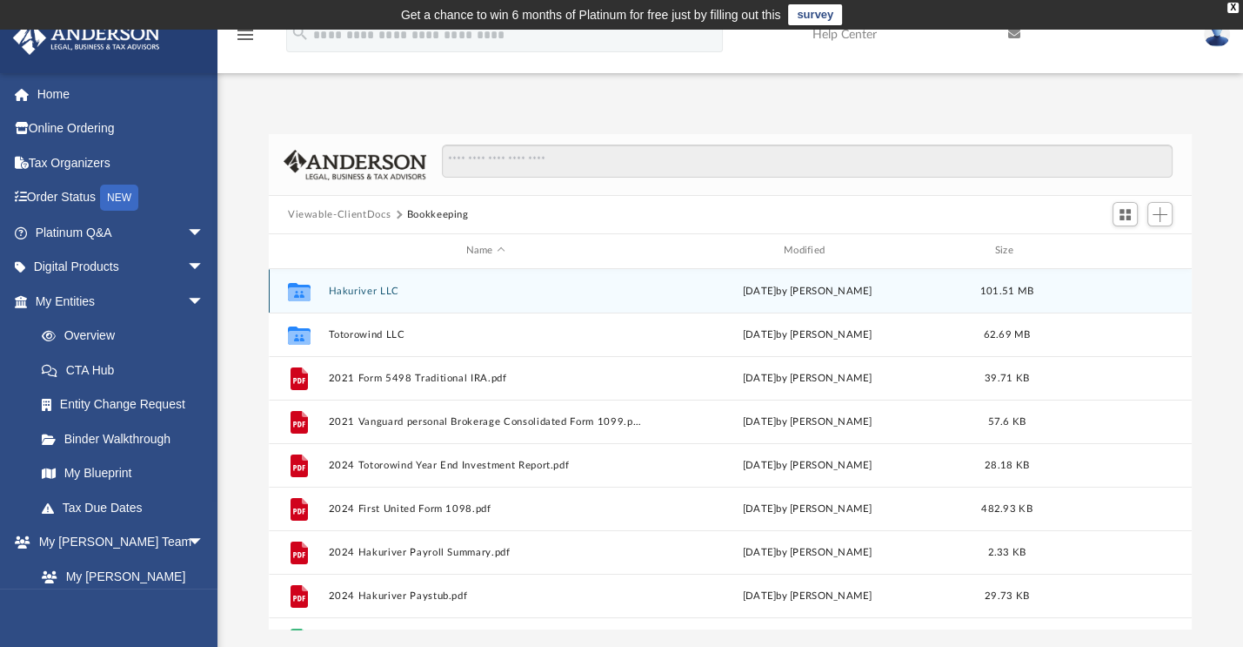
click at [386, 298] on div "Collaborated Folder Hakuriver LLC [DATE] by [PERSON_NAME] 101.51 MB" at bounding box center [730, 291] width 923 height 44
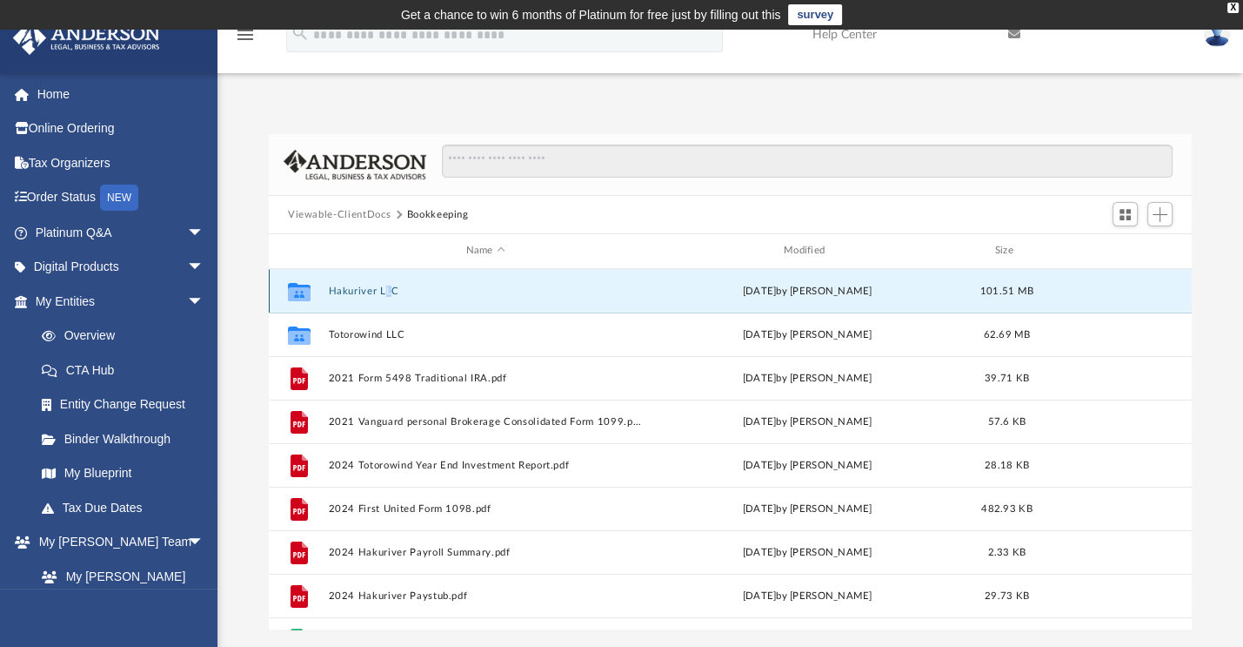
click at [383, 291] on button "Hakuriver LLC" at bounding box center [485, 290] width 314 height 11
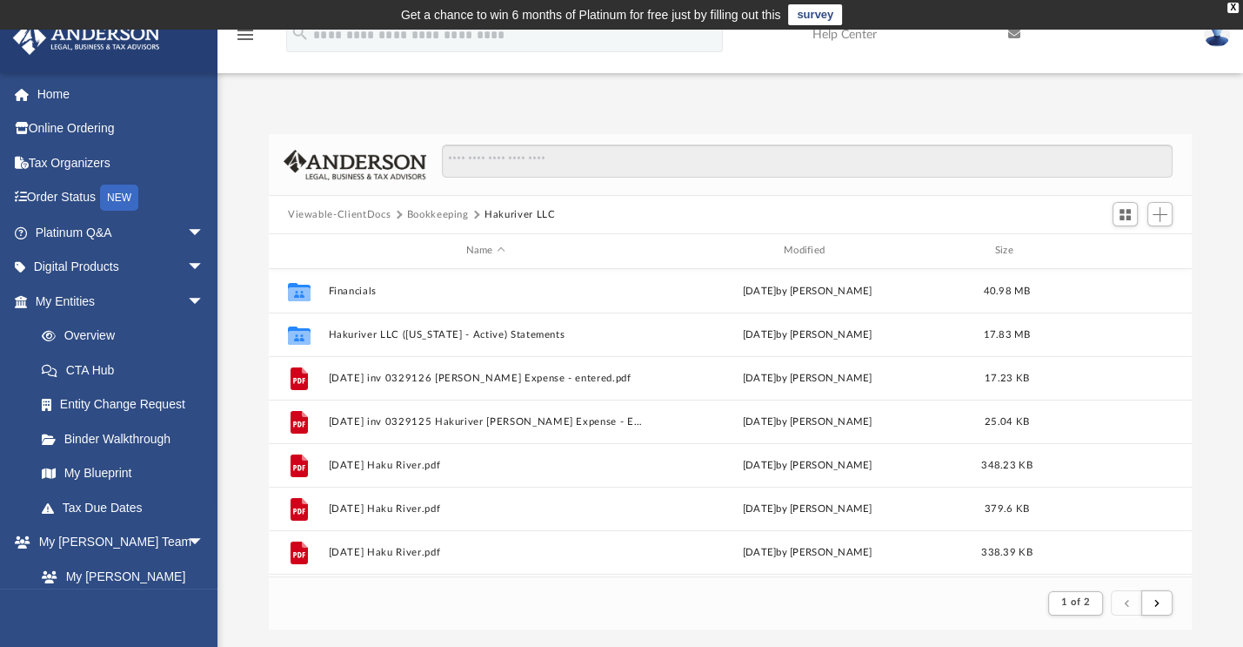
click at [430, 216] on button "Bookkeeping" at bounding box center [438, 215] width 62 height 16
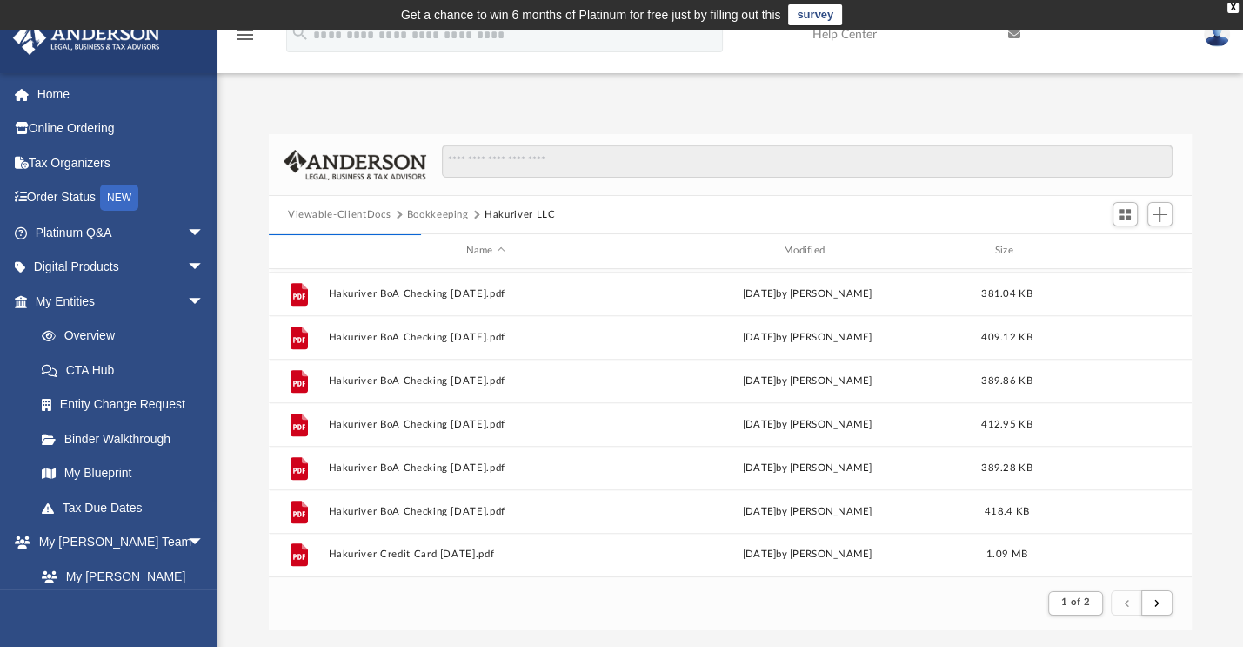
scroll to position [382, 909]
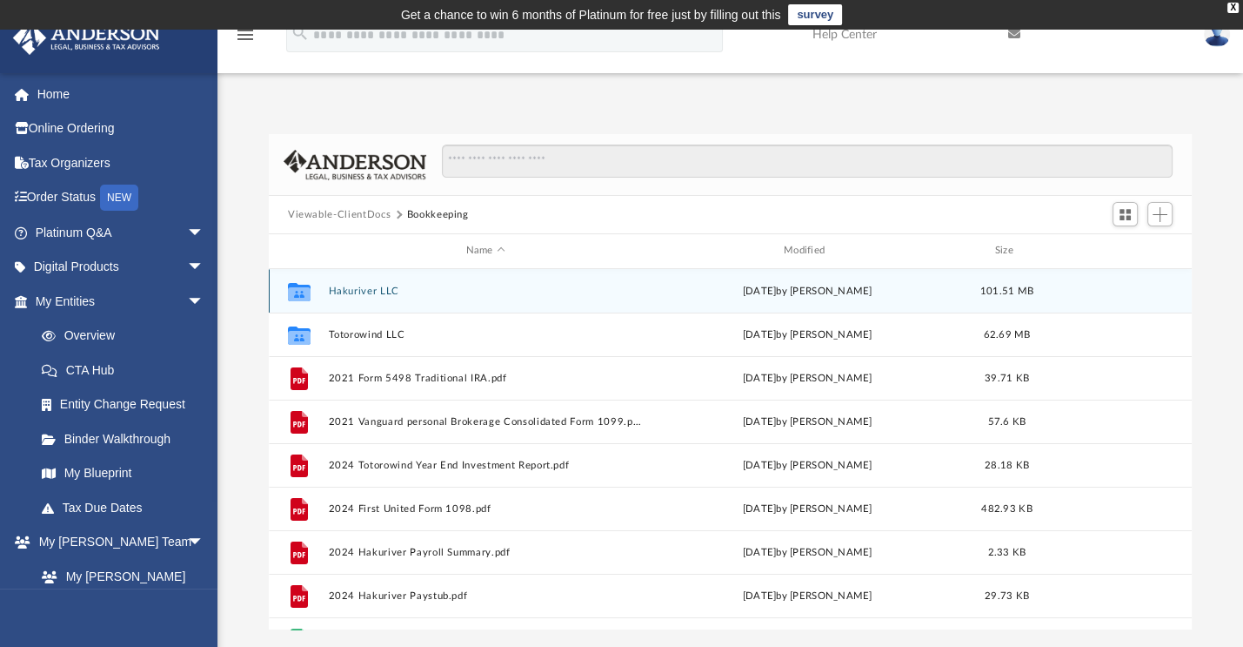
click at [376, 291] on button "Hakuriver LLC" at bounding box center [485, 290] width 314 height 11
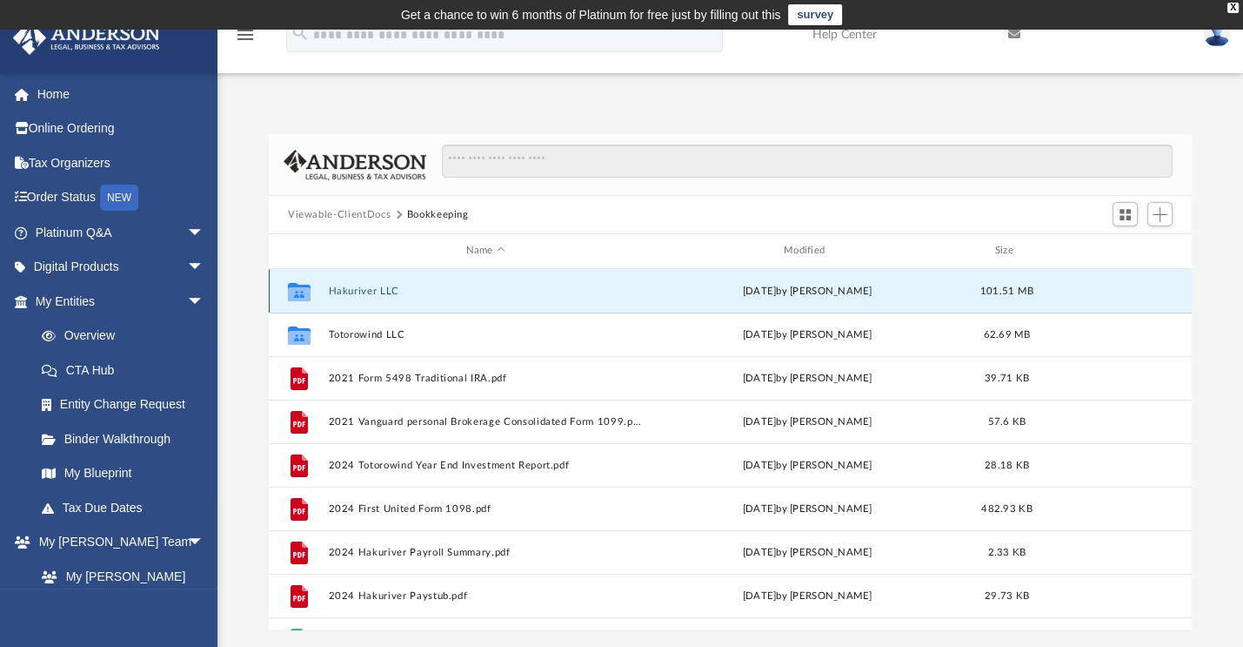
click at [376, 291] on button "Hakuriver LLC" at bounding box center [485, 290] width 314 height 11
click at [376, 287] on button "Hakuriver LLC" at bounding box center [485, 290] width 314 height 11
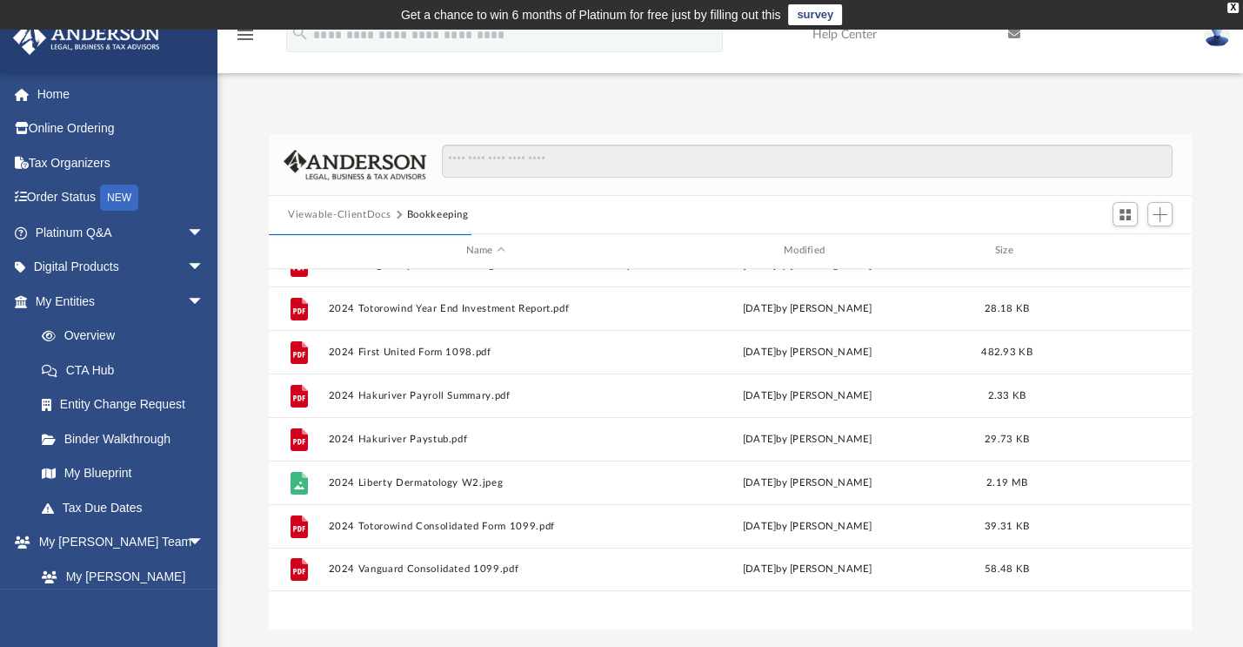
scroll to position [0, 0]
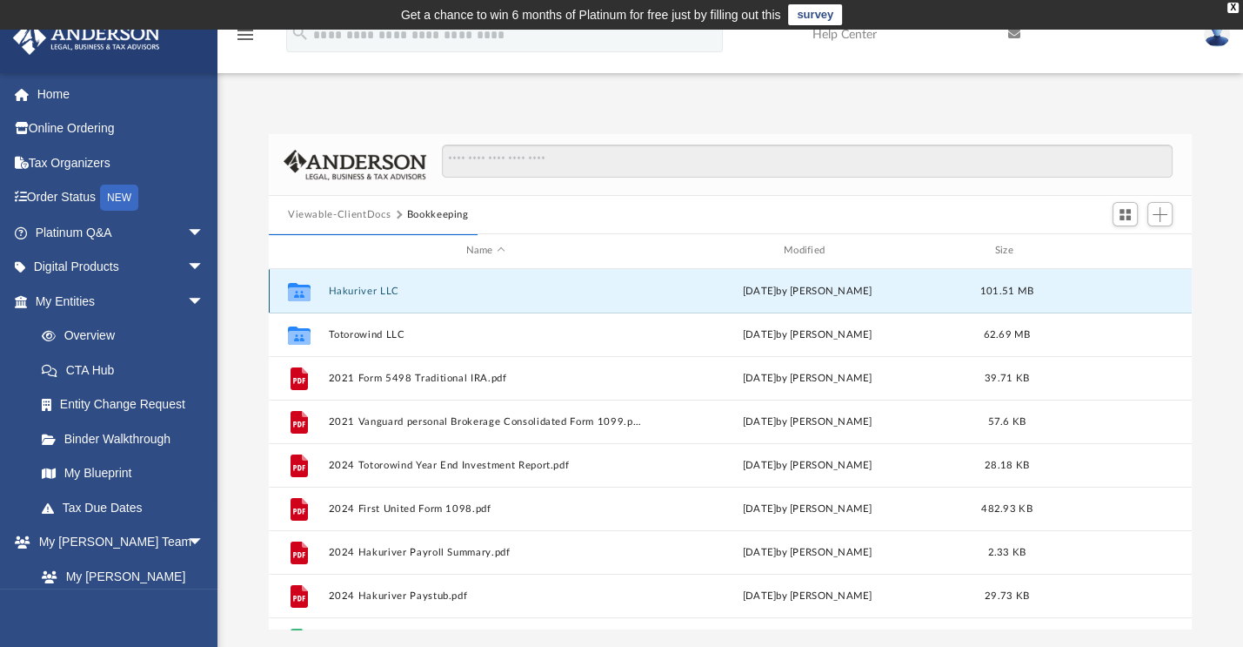
click at [380, 291] on button "Hakuriver LLC" at bounding box center [485, 290] width 314 height 11
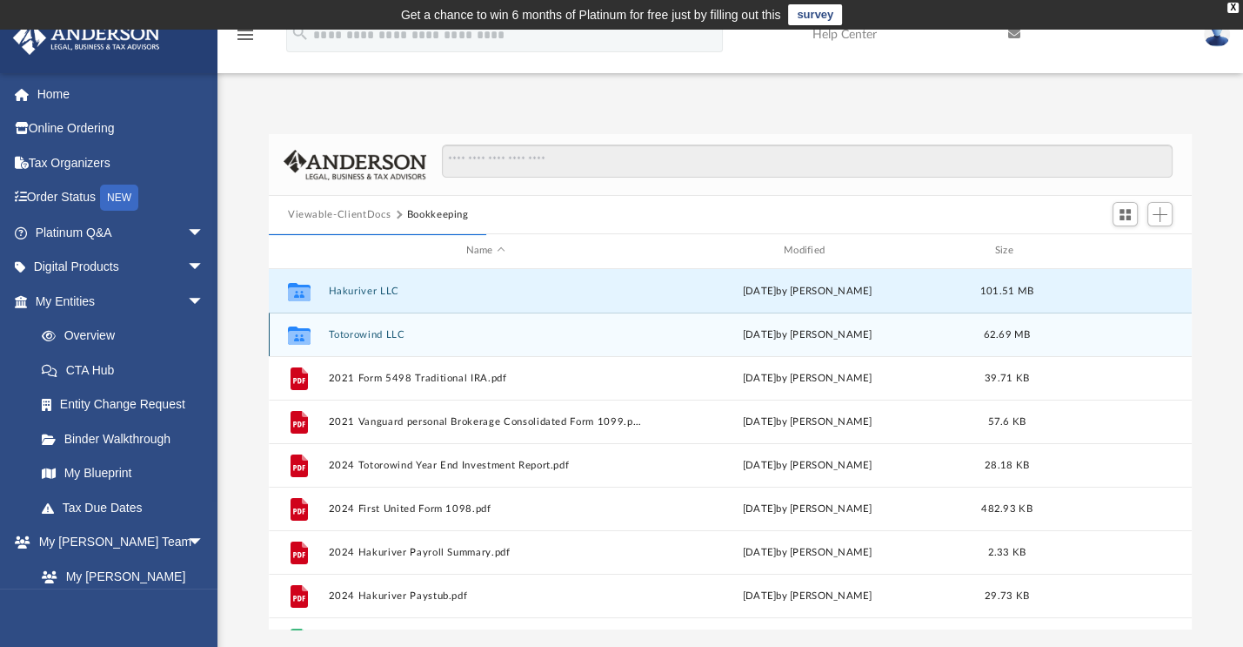
click at [376, 332] on button "Totorowind LLC" at bounding box center [485, 334] width 314 height 11
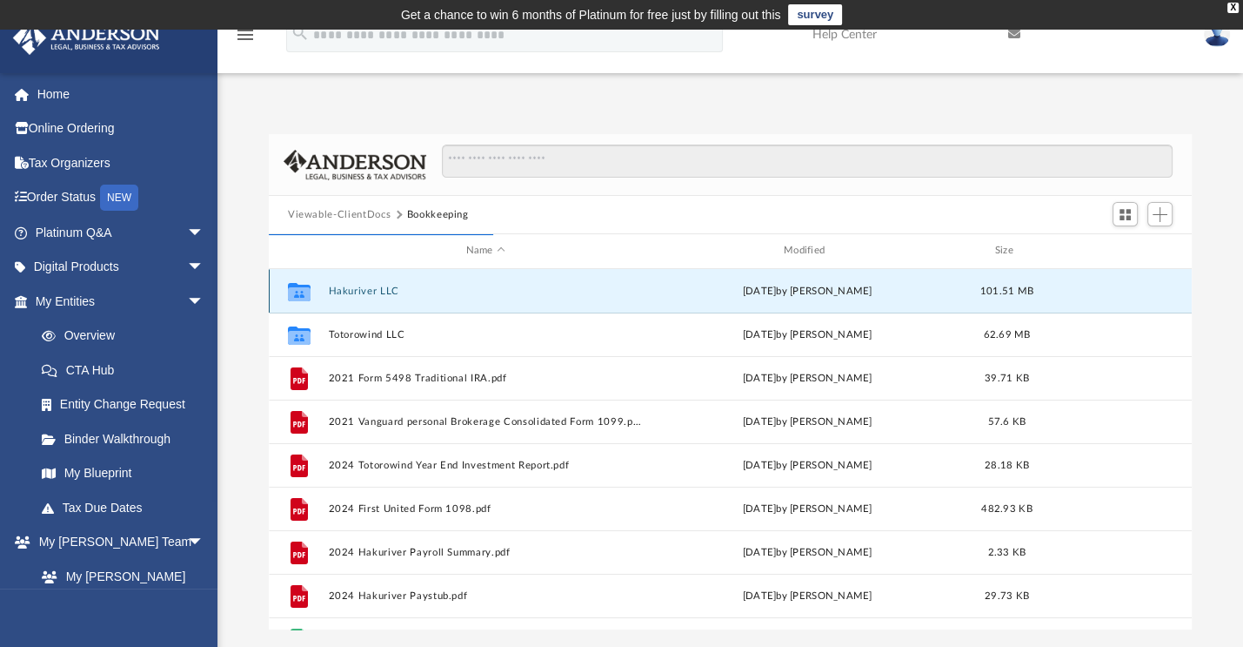
click at [371, 288] on button "Hakuriver LLC" at bounding box center [485, 290] width 314 height 11
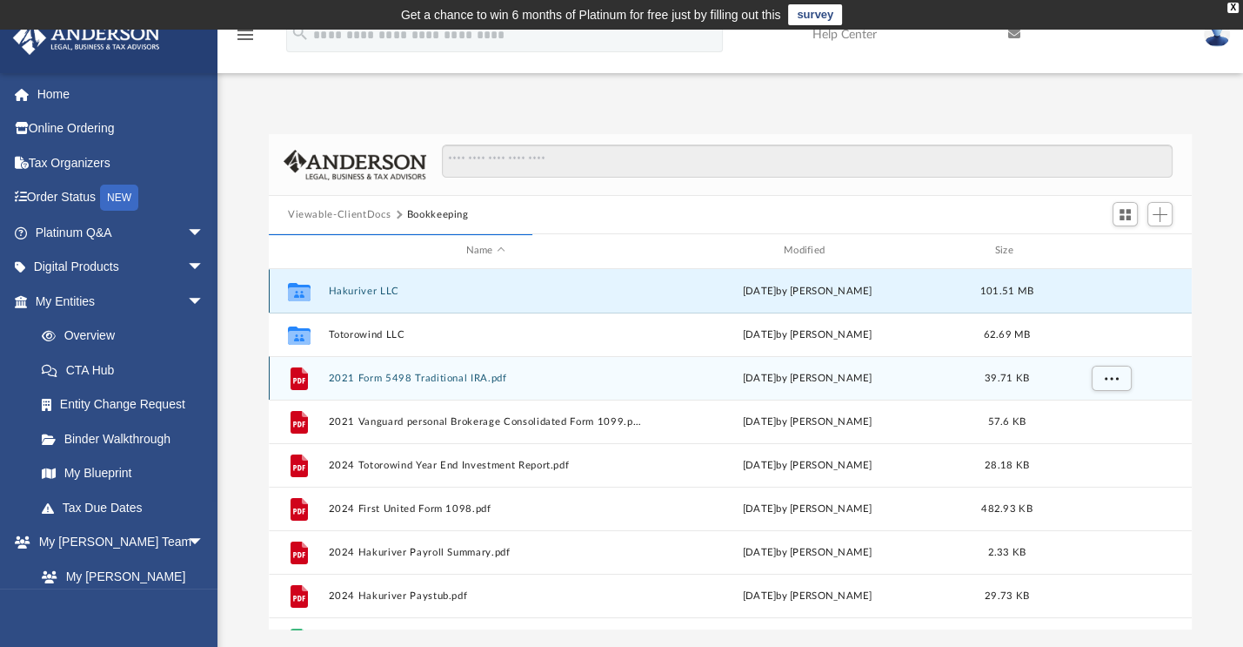
scroll to position [328, 909]
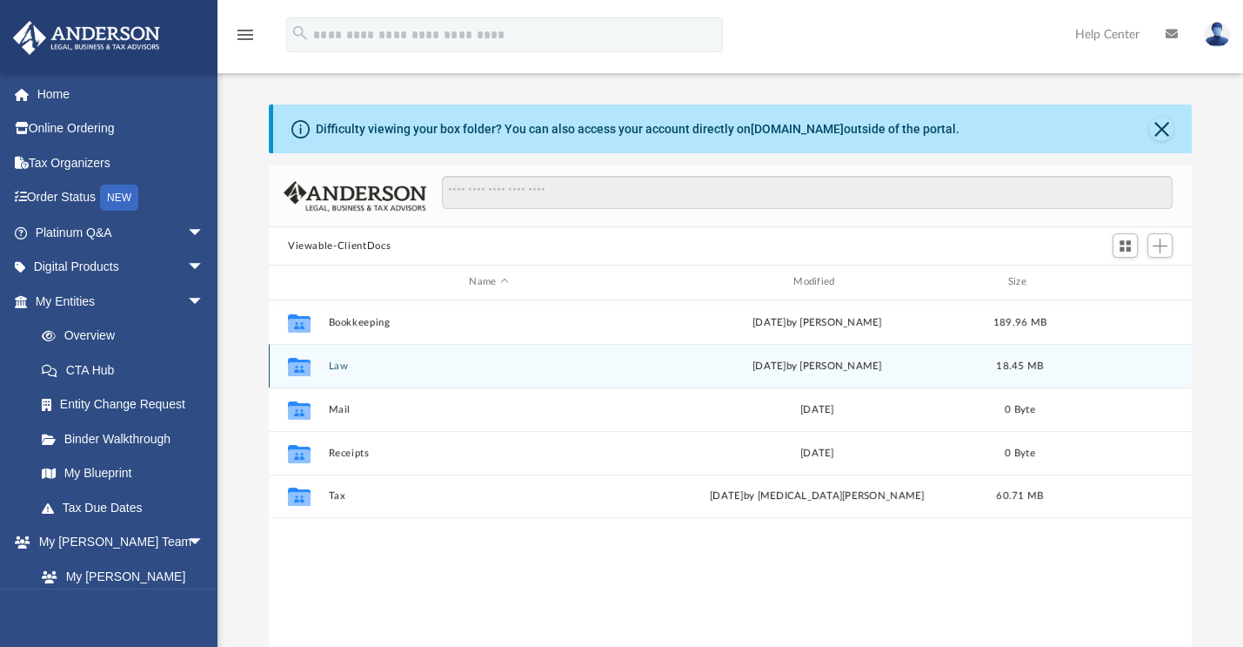
scroll to position [14, 14]
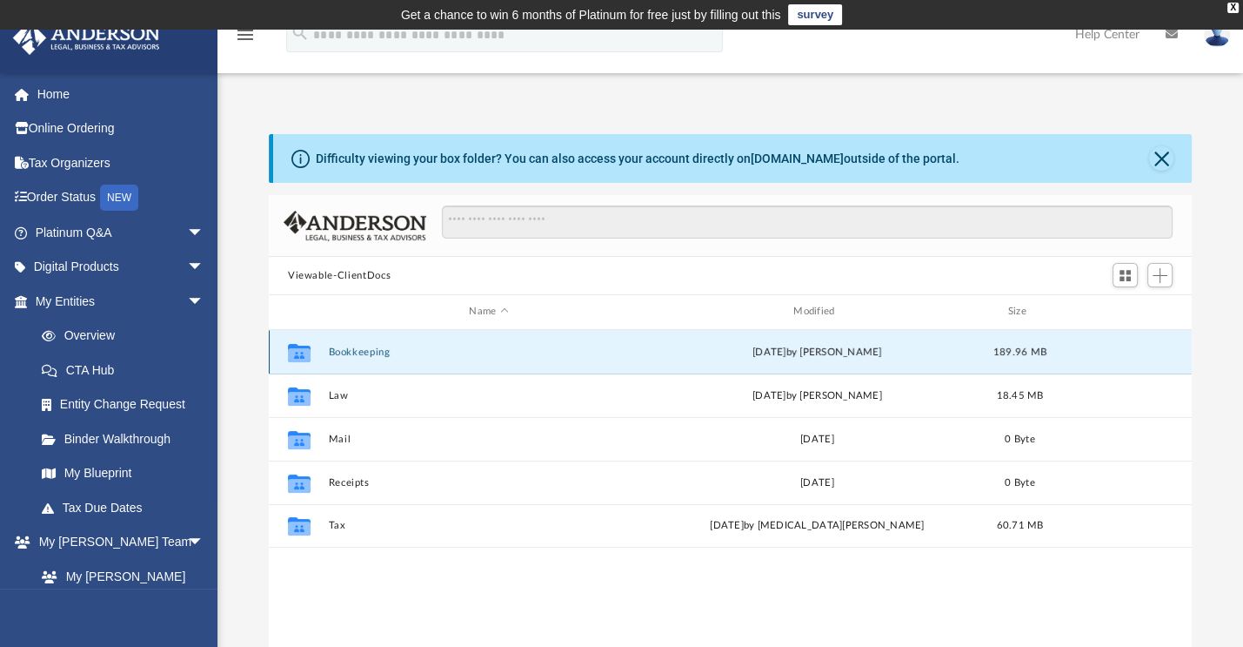
click at [377, 354] on button "Bookkeeping" at bounding box center [488, 351] width 321 height 11
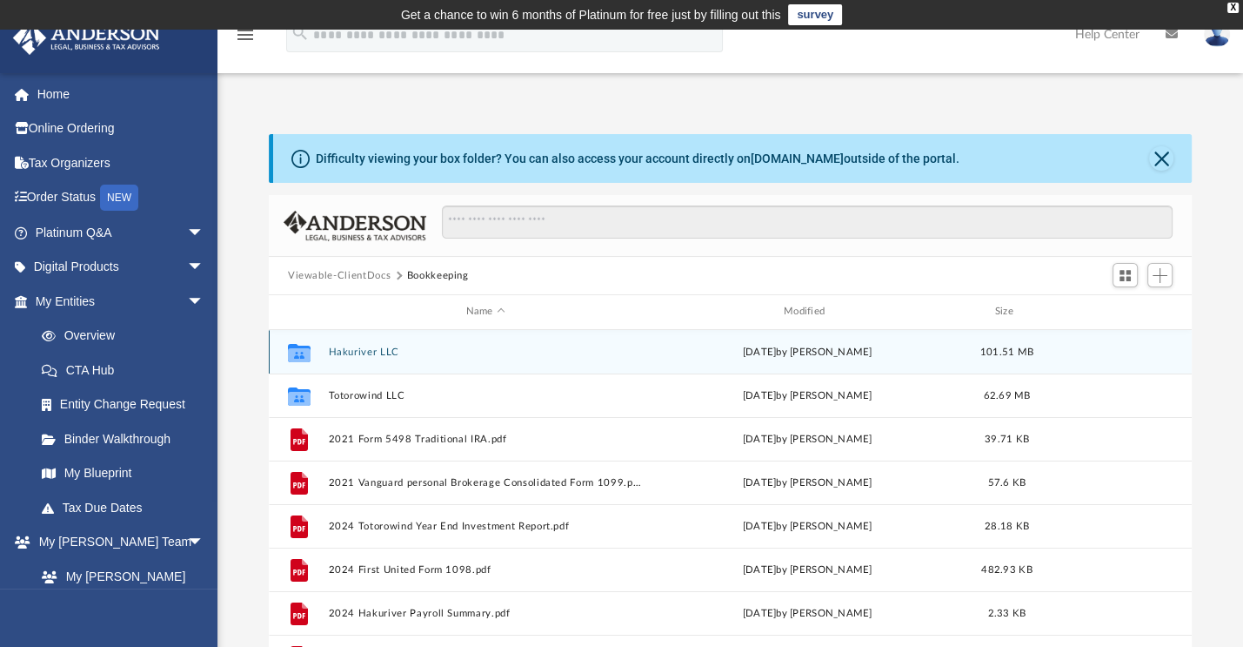
click at [377, 349] on button "Hakuriver LLC" at bounding box center [485, 351] width 314 height 11
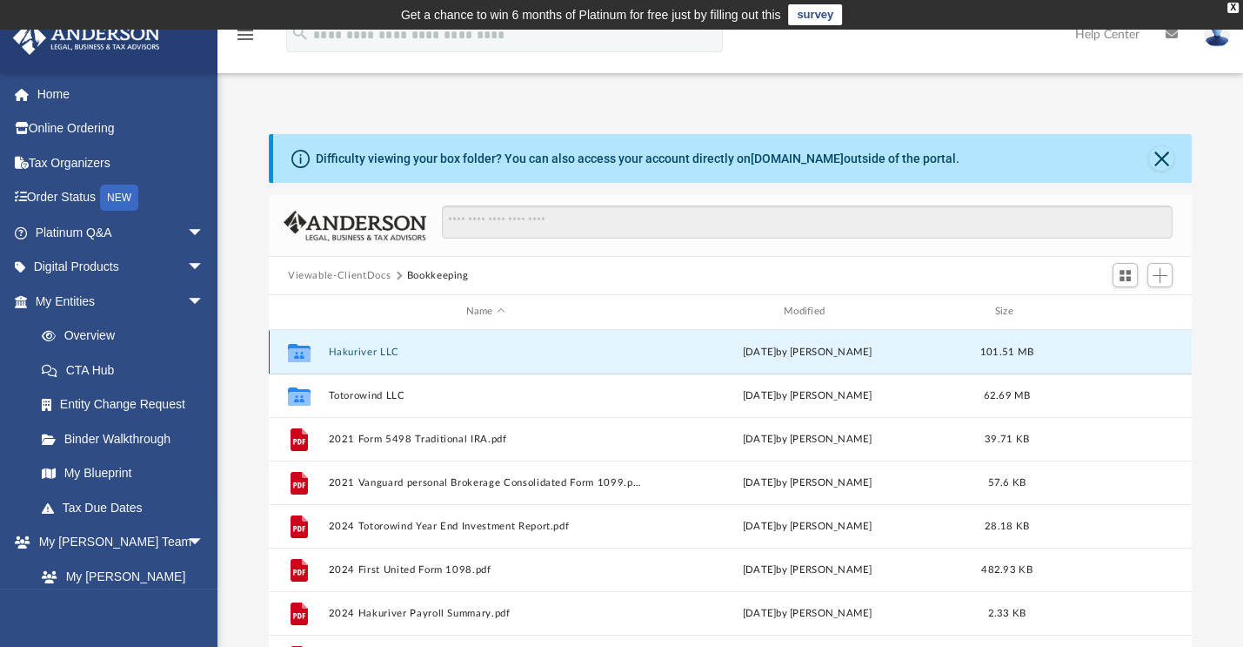
click at [377, 349] on button "Hakuriver LLC" at bounding box center [485, 351] width 314 height 11
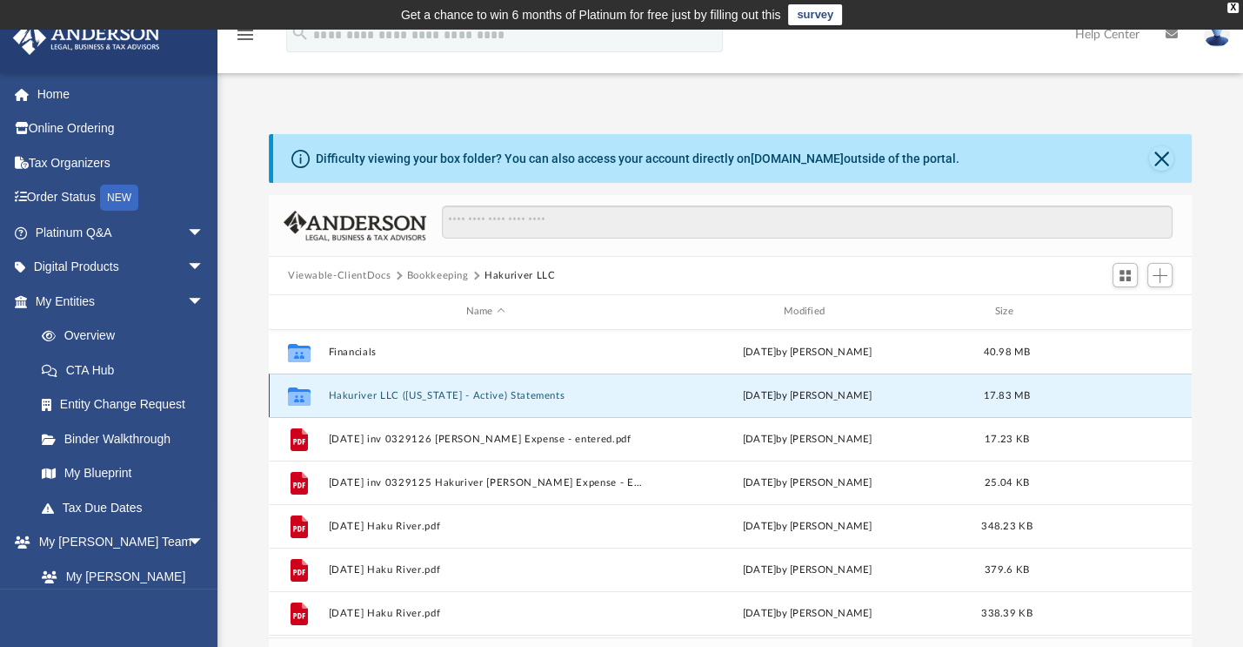
click at [392, 392] on button "Hakuriver LLC ([US_STATE] - Active) Statements" at bounding box center [485, 395] width 314 height 11
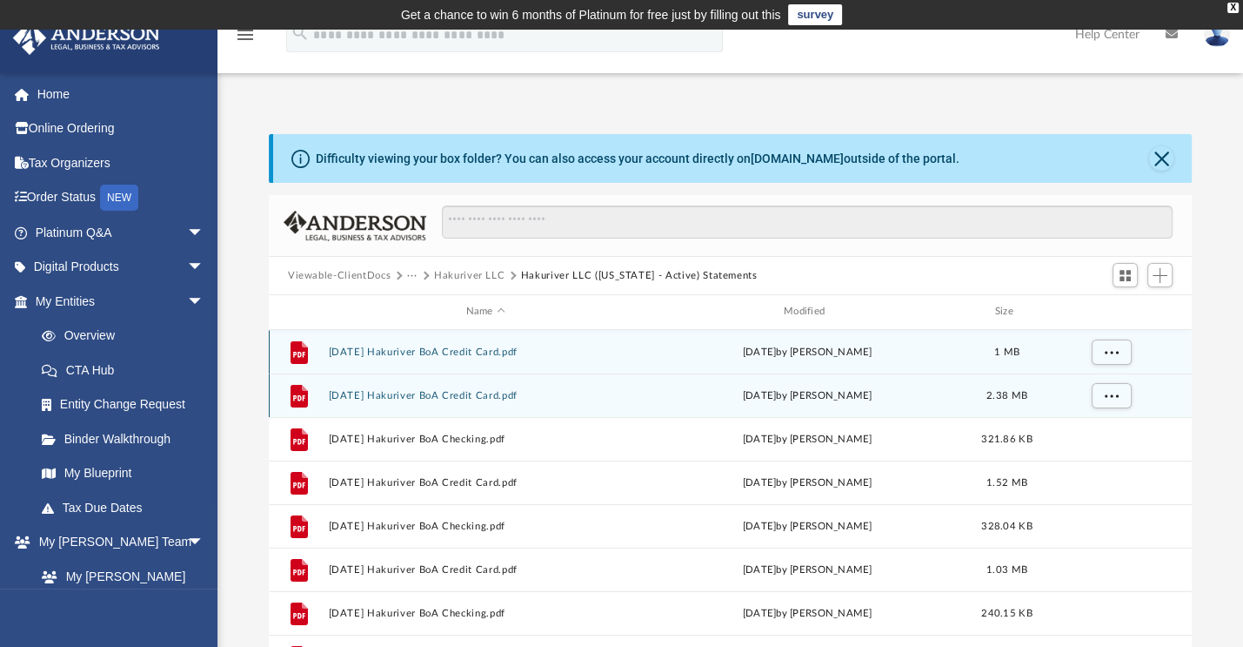
scroll to position [382, 909]
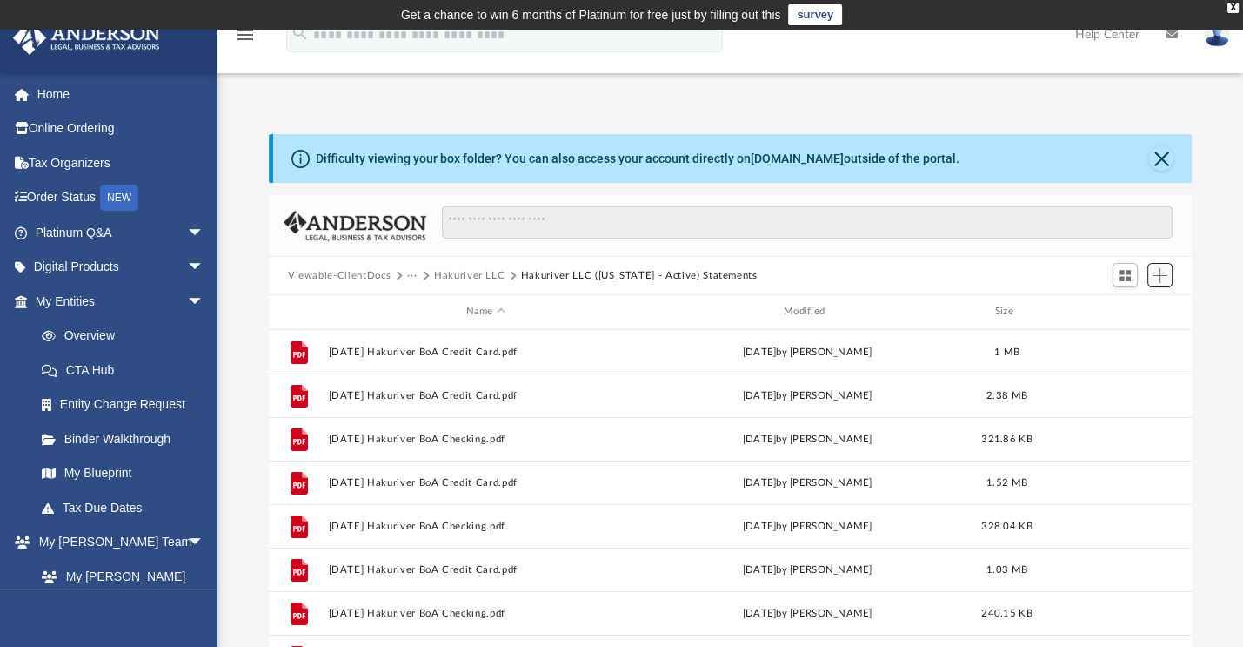
click at [1159, 274] on span "Add" at bounding box center [1160, 275] width 15 height 15
click at [1153, 303] on li "Upload" at bounding box center [1136, 310] width 56 height 18
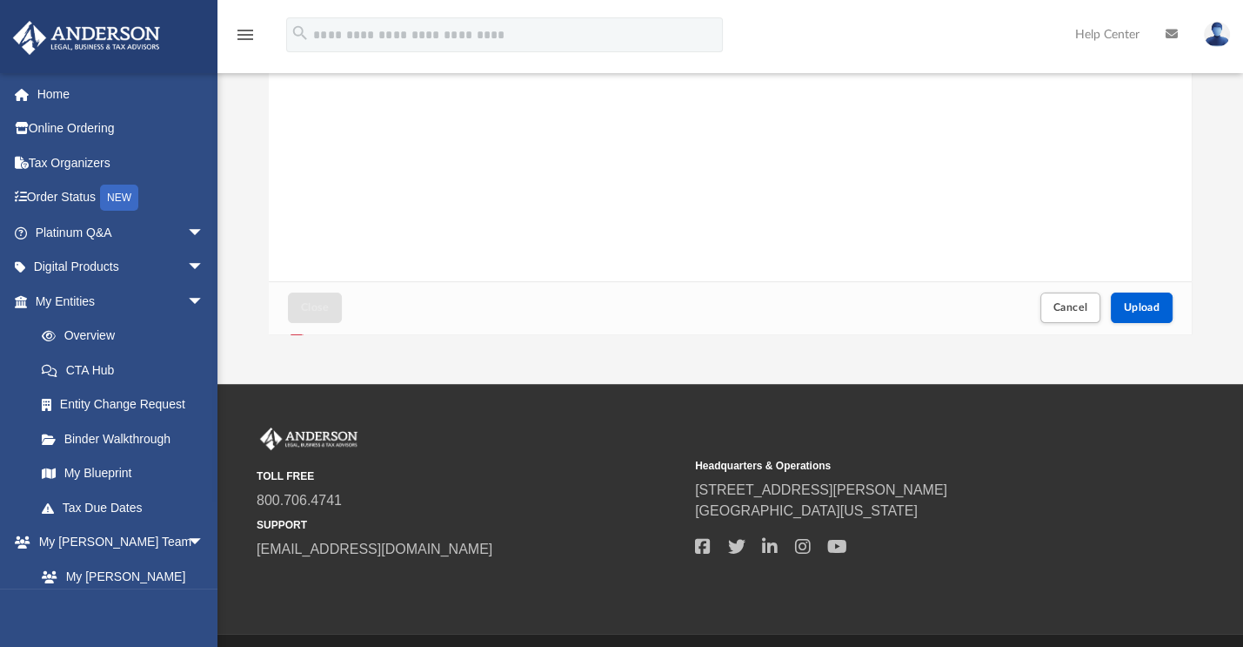
scroll to position [404, 0]
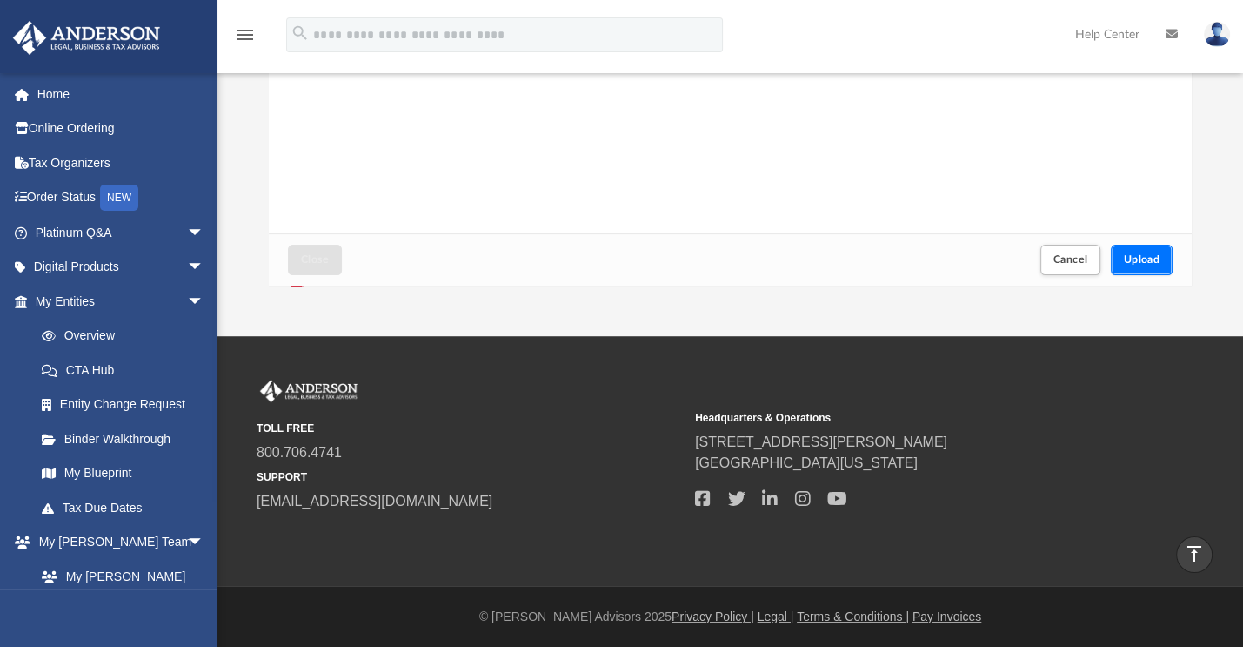
click at [1137, 265] on button "Upload" at bounding box center [1142, 260] width 63 height 30
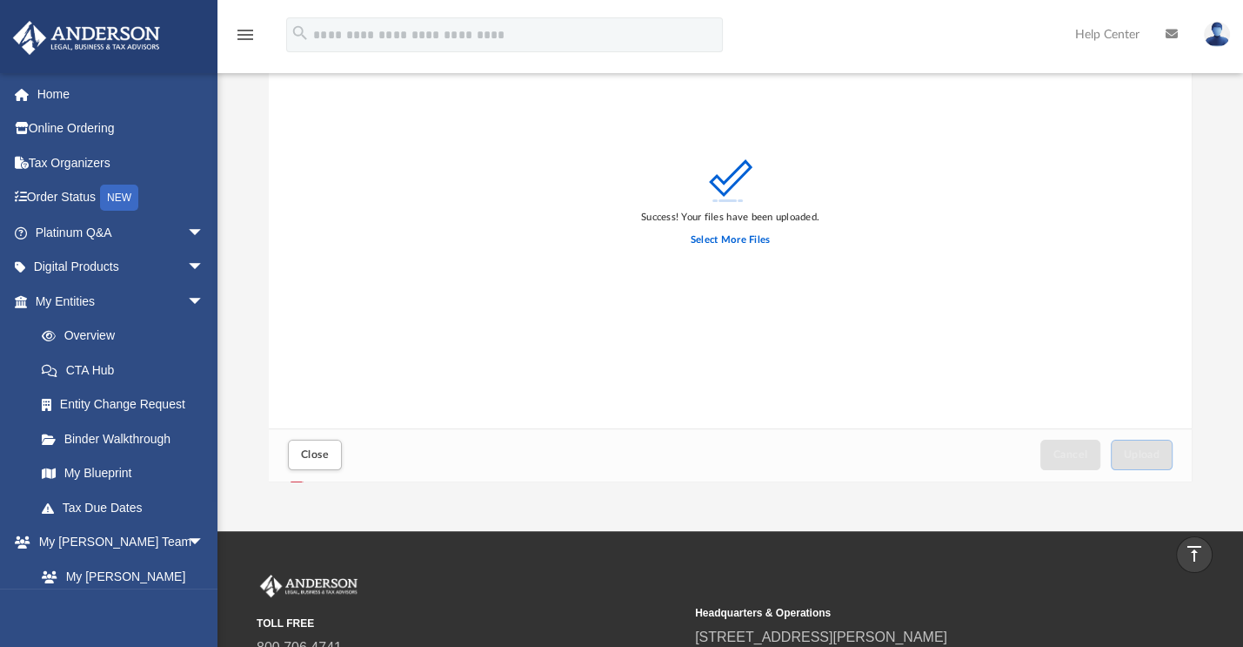
scroll to position [0, 0]
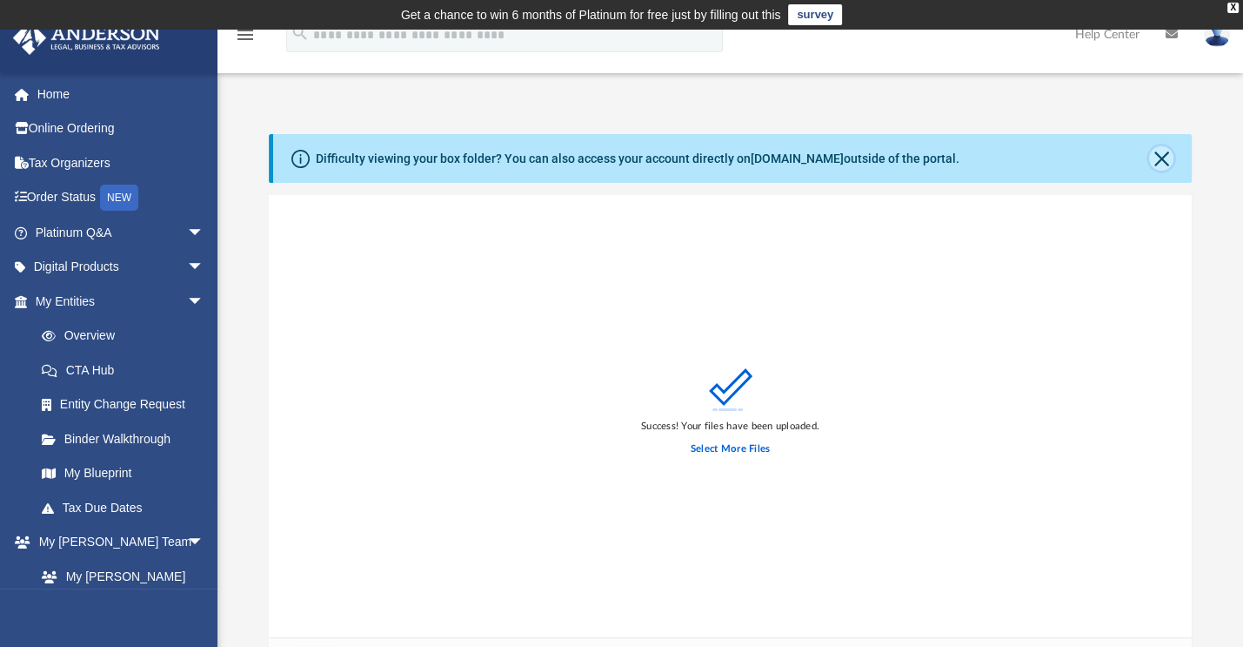
click at [1156, 168] on button "Close" at bounding box center [1161, 158] width 24 height 24
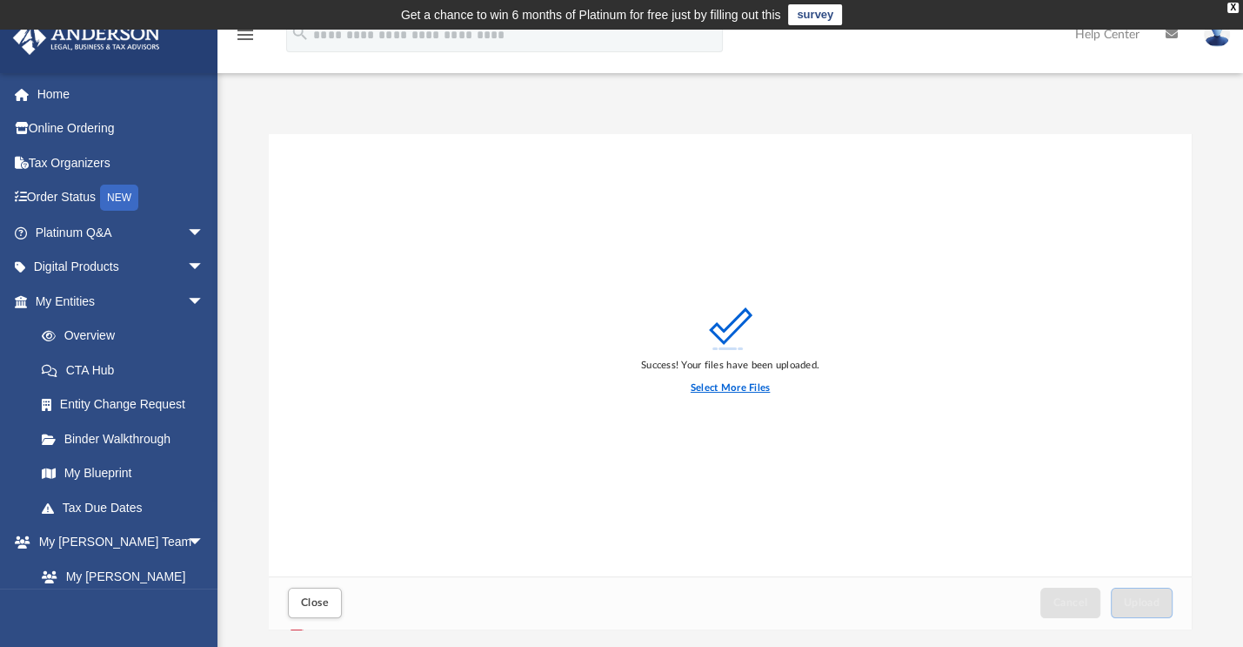
click at [717, 387] on label "Select More Files" at bounding box center [730, 388] width 79 height 16
click at [0, 0] on input "Select More Files" at bounding box center [0, 0] width 0 height 0
click at [315, 591] on button "Close" at bounding box center [315, 602] width 54 height 30
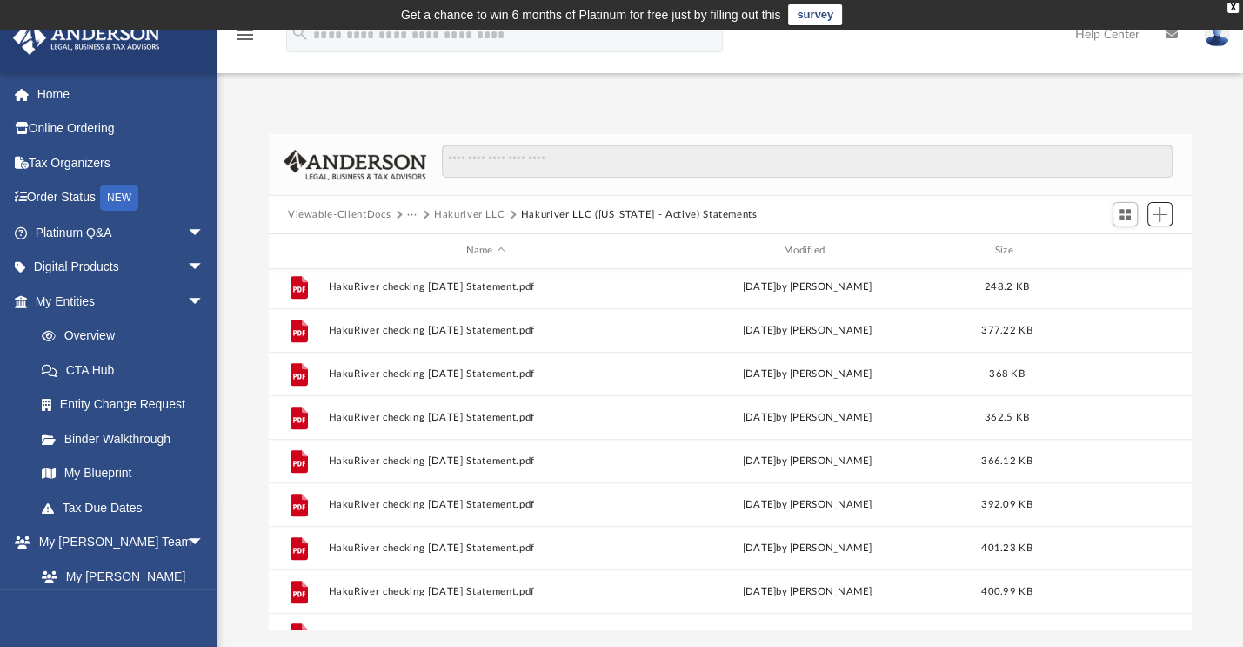
scroll to position [944, 0]
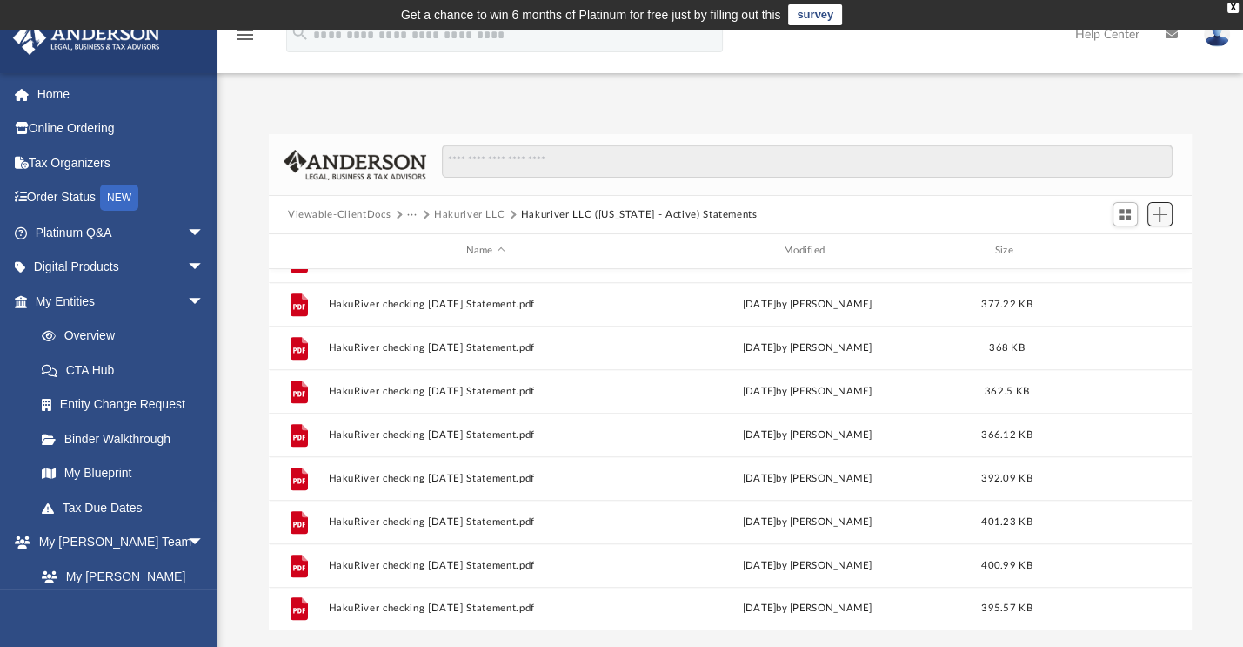
click at [1169, 221] on button "Add" at bounding box center [1161, 214] width 26 height 24
click at [1139, 247] on li "Upload" at bounding box center [1136, 249] width 56 height 18
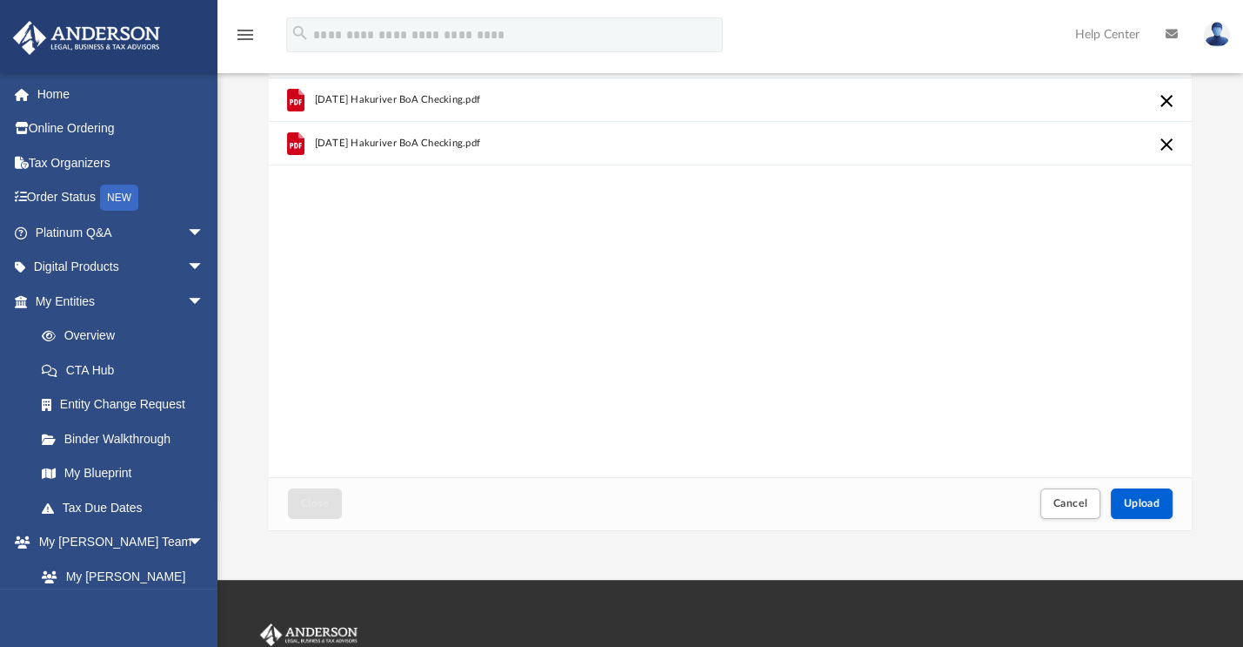
scroll to position [174, 0]
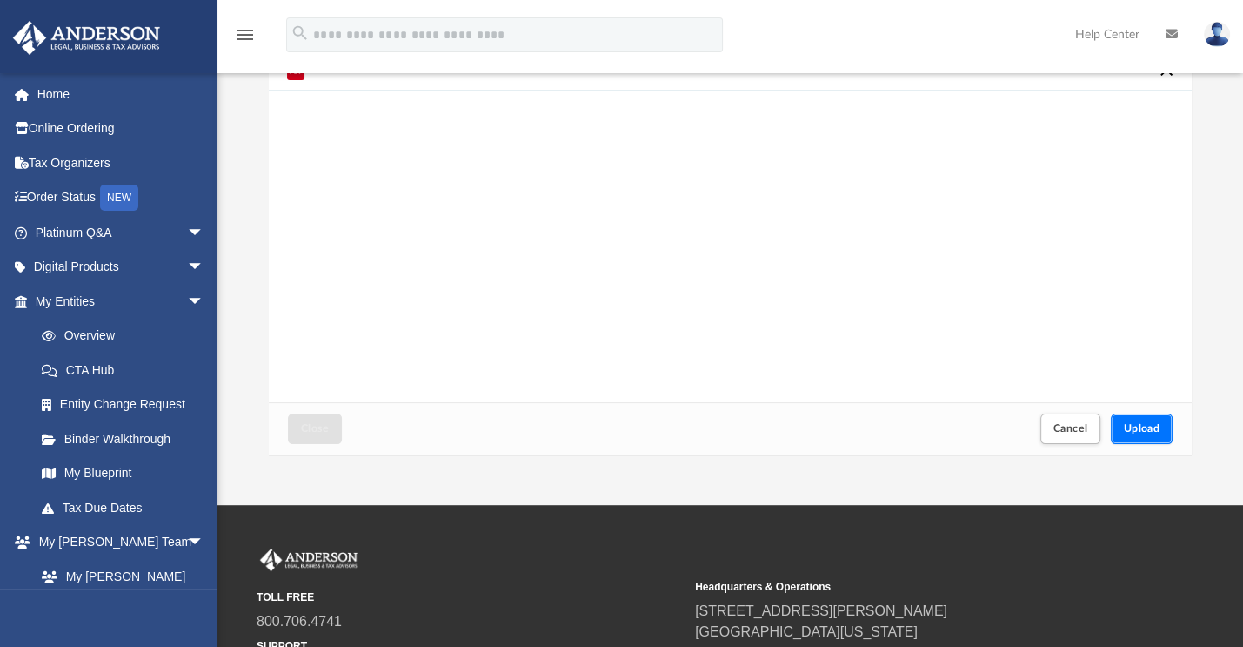
click at [1134, 423] on button "Upload" at bounding box center [1142, 428] width 63 height 30
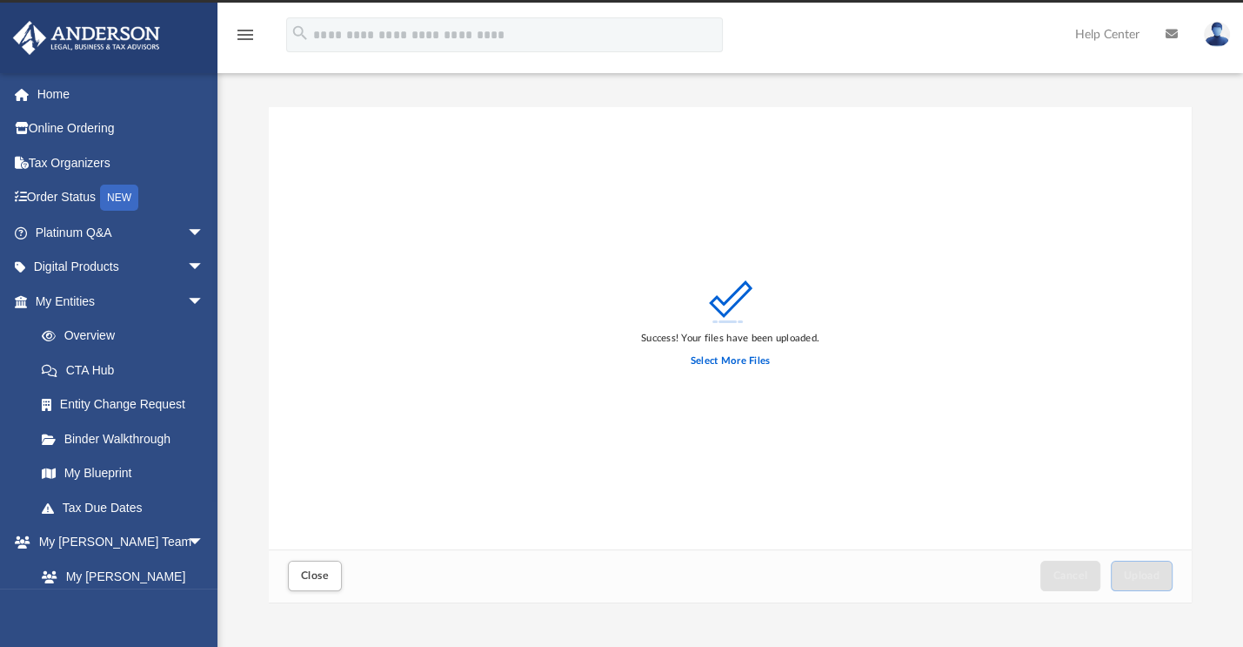
scroll to position [0, 0]
